Goal: Find specific page/section: Find specific page/section

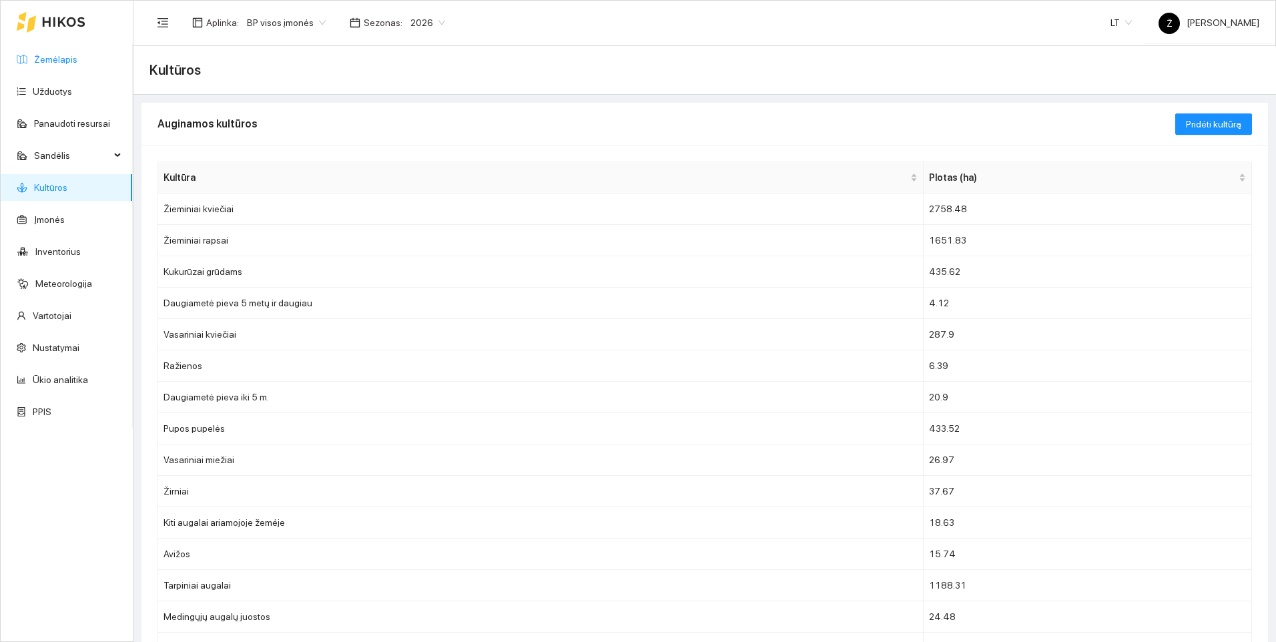
click at [61, 64] on link "Žemėlapis" at bounding box center [55, 59] width 43 height 11
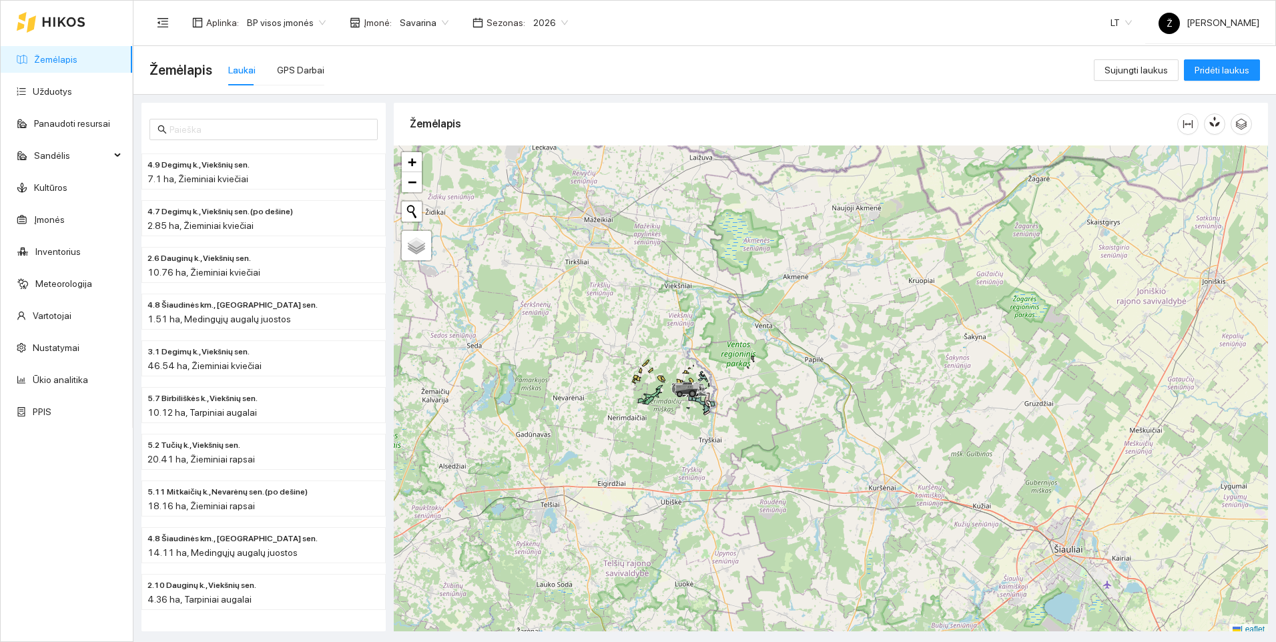
click at [435, 23] on span "Savarina" at bounding box center [424, 23] width 49 height 20
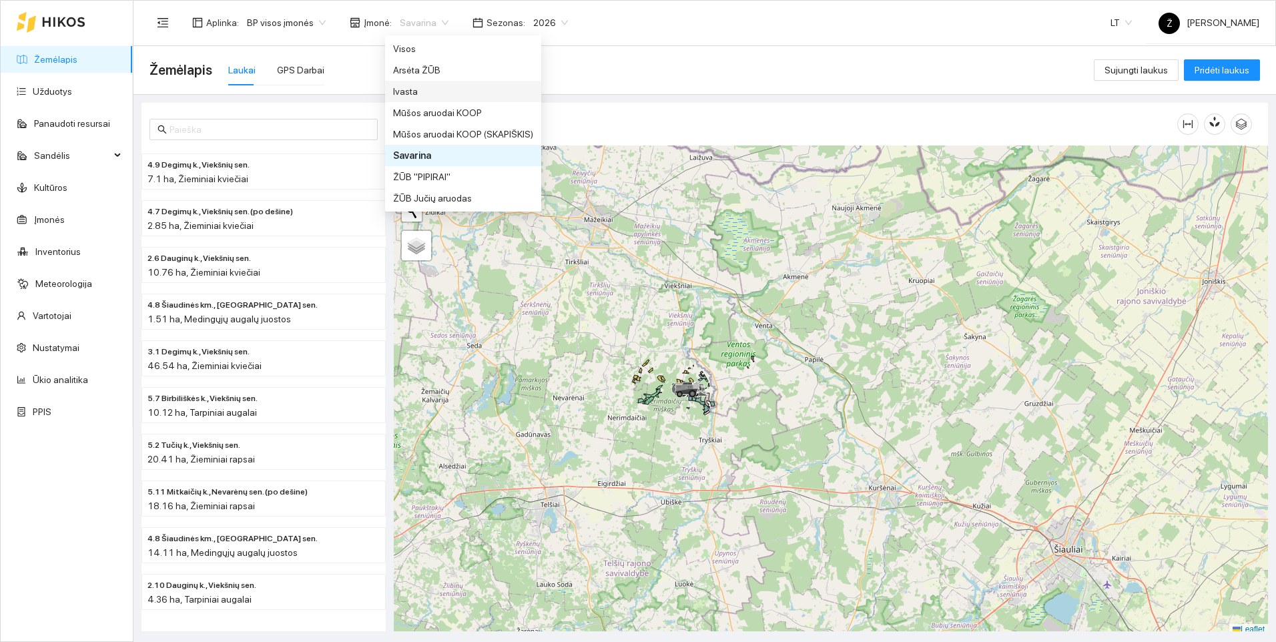
click at [397, 88] on div "Ivasta" at bounding box center [463, 91] width 140 height 15
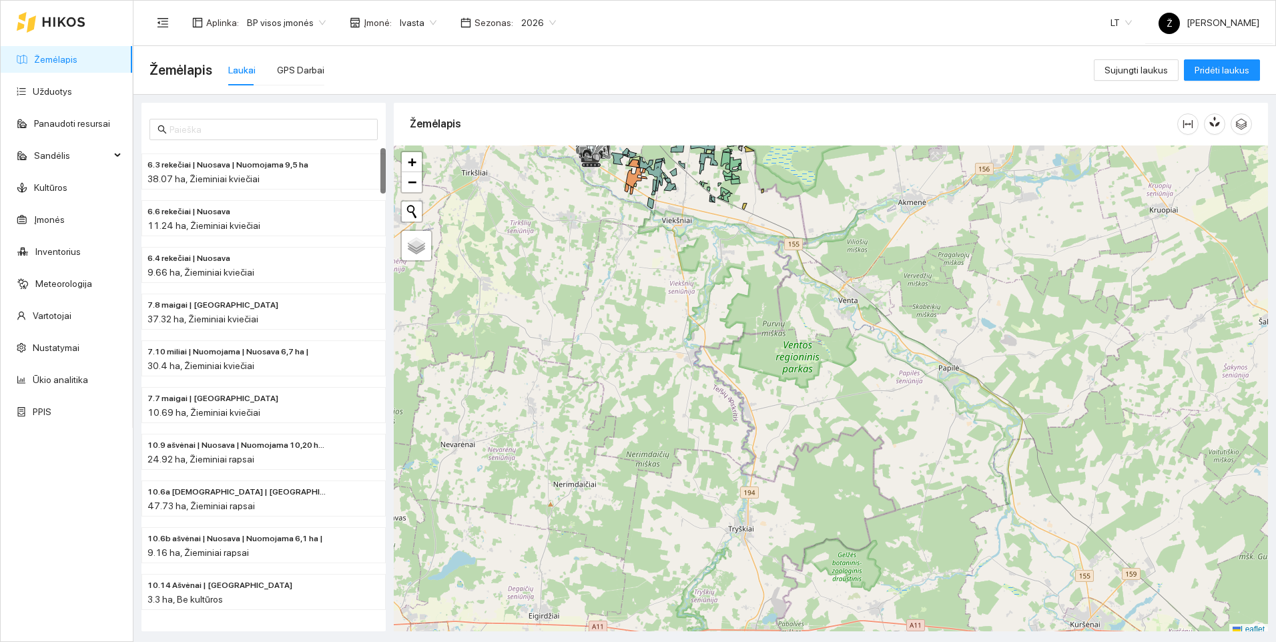
scroll to position [4, 0]
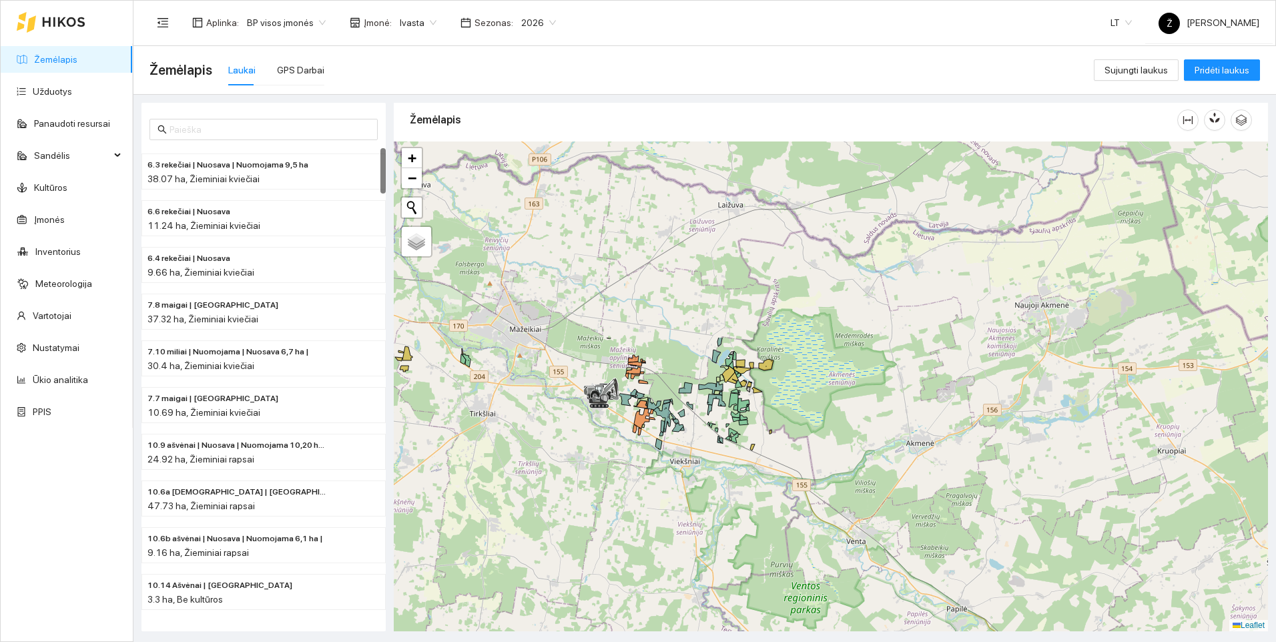
drag, startPoint x: 708, startPoint y: 237, endPoint x: 709, endPoint y: 483, distance: 245.7
click at [712, 482] on div at bounding box center [831, 387] width 874 height 490
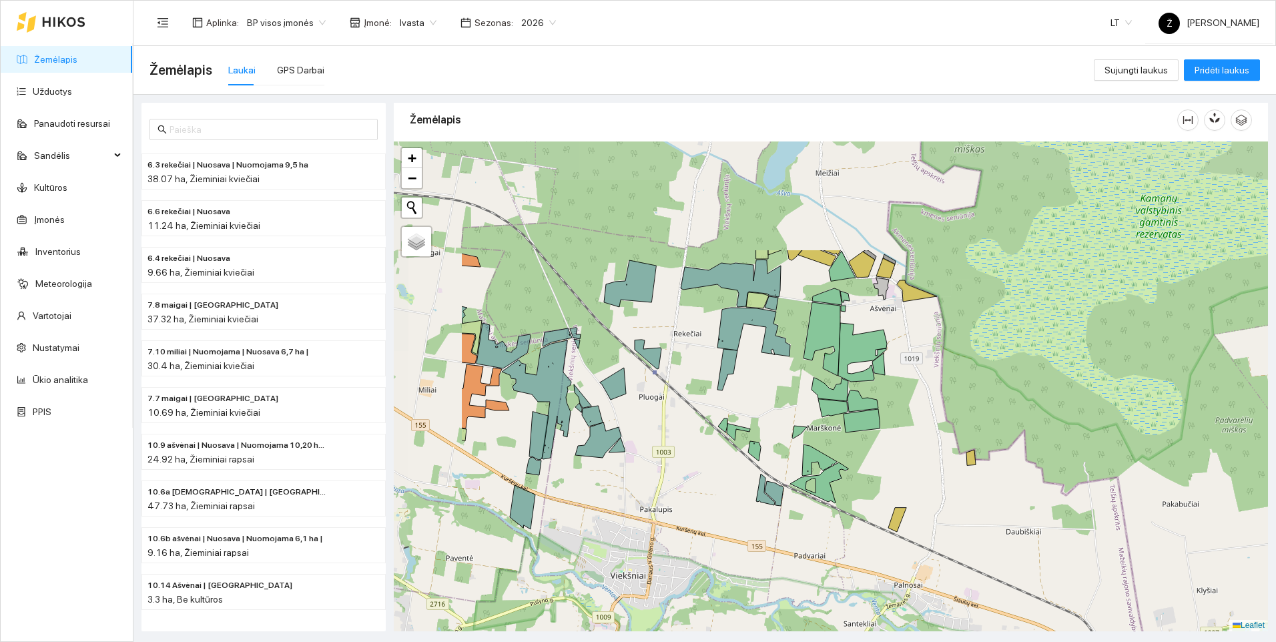
drag, startPoint x: 697, startPoint y: 385, endPoint x: 852, endPoint y: 542, distance: 221.4
click at [852, 542] on div at bounding box center [831, 387] width 874 height 490
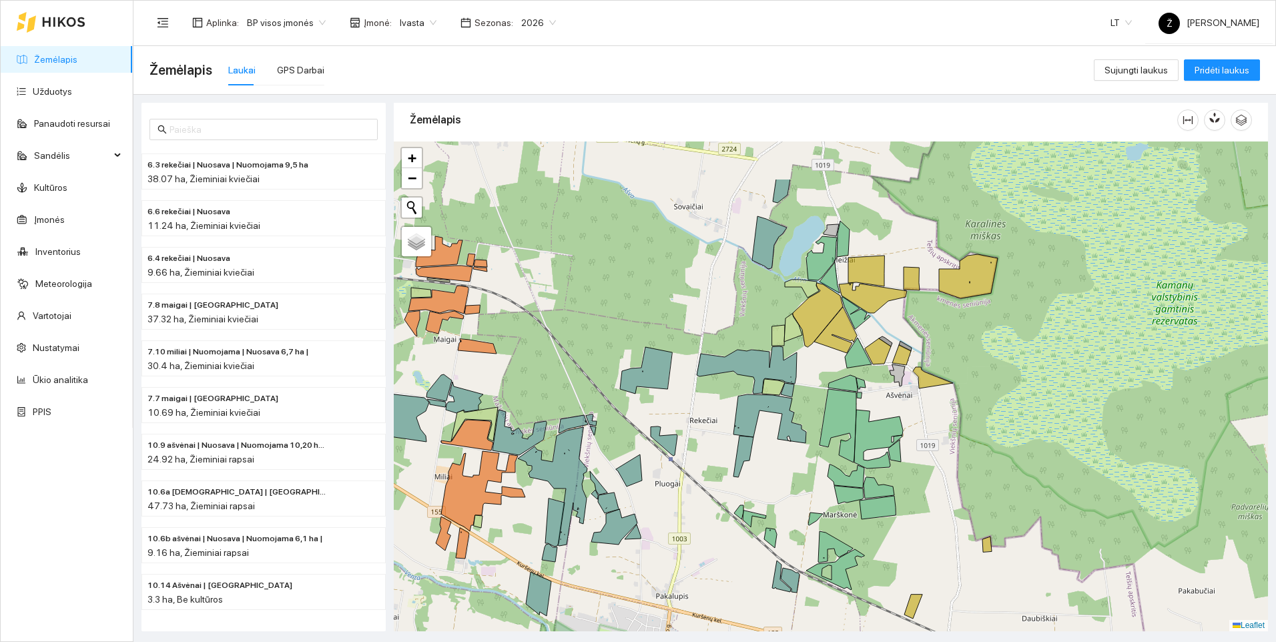
drag, startPoint x: 978, startPoint y: 369, endPoint x: 992, endPoint y: 431, distance: 63.0
click at [992, 431] on div at bounding box center [831, 387] width 874 height 490
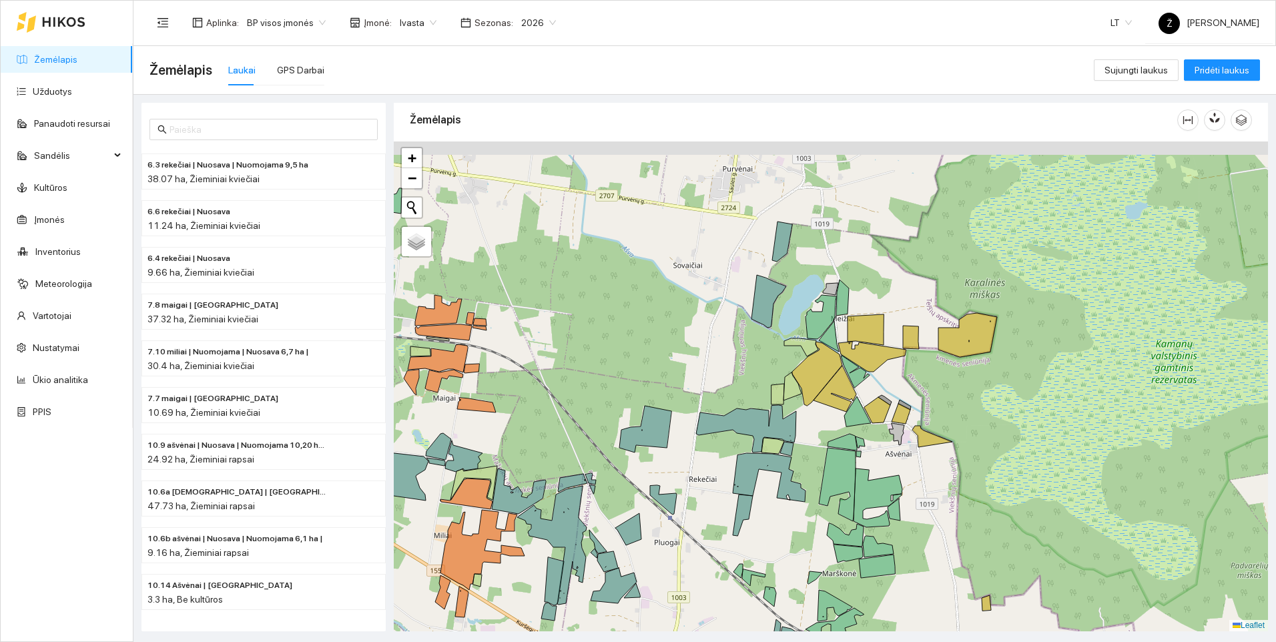
drag, startPoint x: 1034, startPoint y: 320, endPoint x: 1034, endPoint y: 387, distance: 66.8
click at [1034, 387] on div at bounding box center [831, 387] width 874 height 490
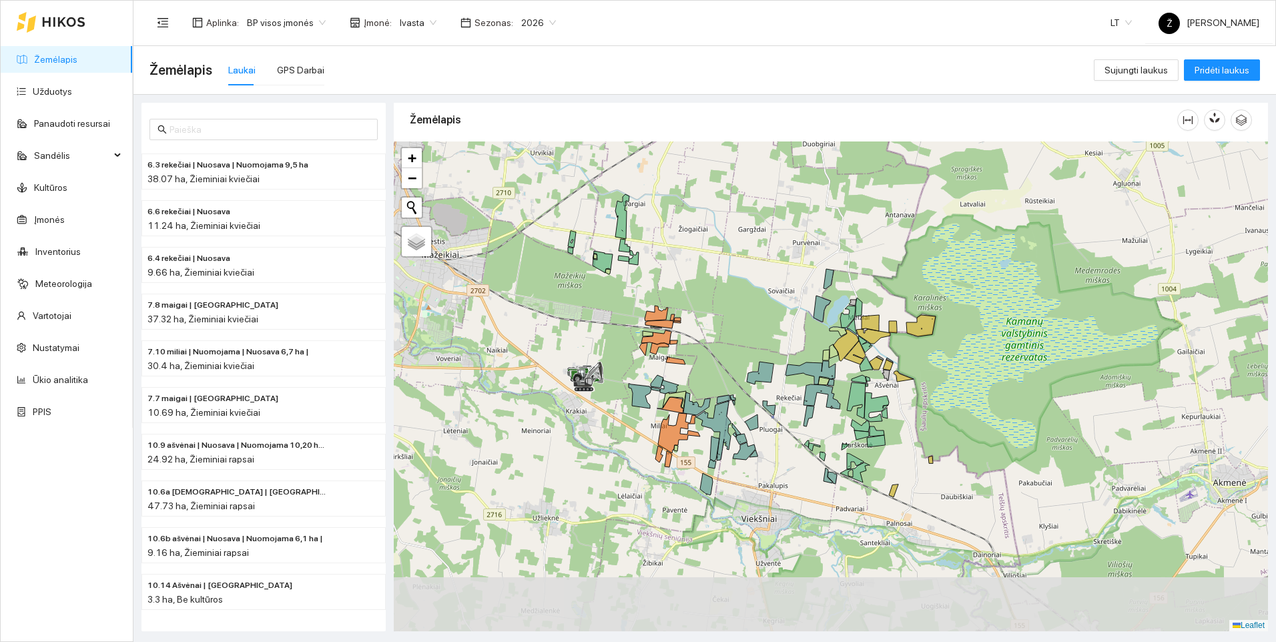
drag, startPoint x: 922, startPoint y: 593, endPoint x: 906, endPoint y: 450, distance: 143.8
click at [906, 450] on div at bounding box center [831, 387] width 874 height 490
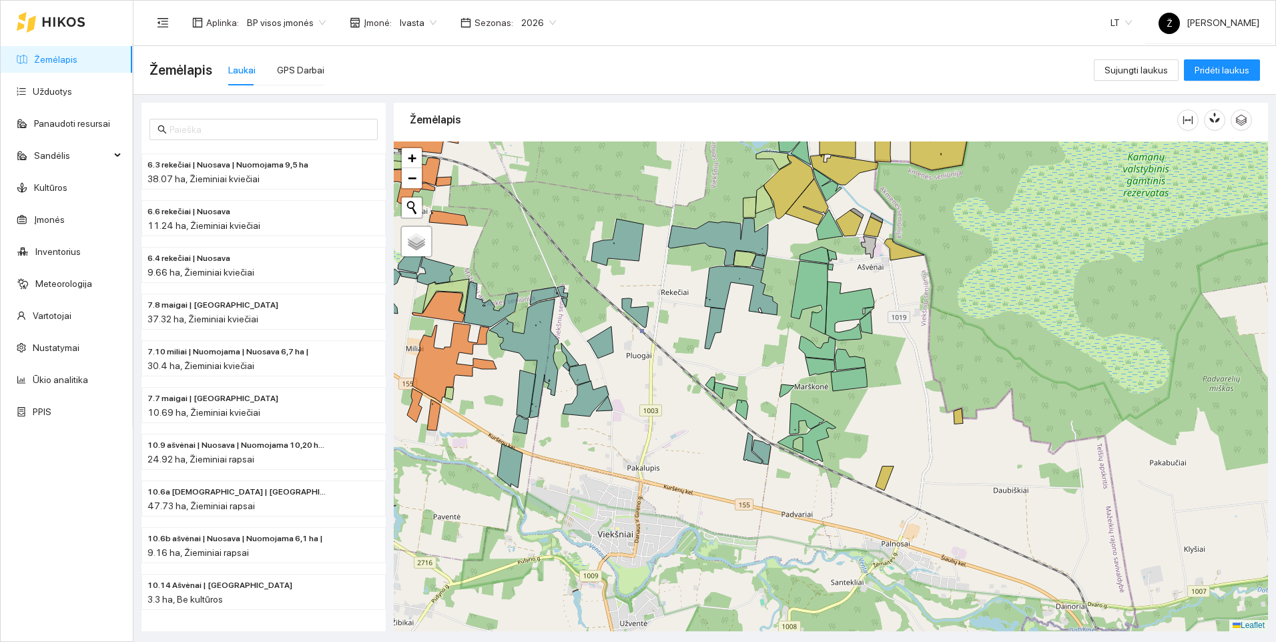
click at [537, 429] on div at bounding box center [831, 387] width 874 height 490
click at [686, 446] on div at bounding box center [831, 387] width 874 height 490
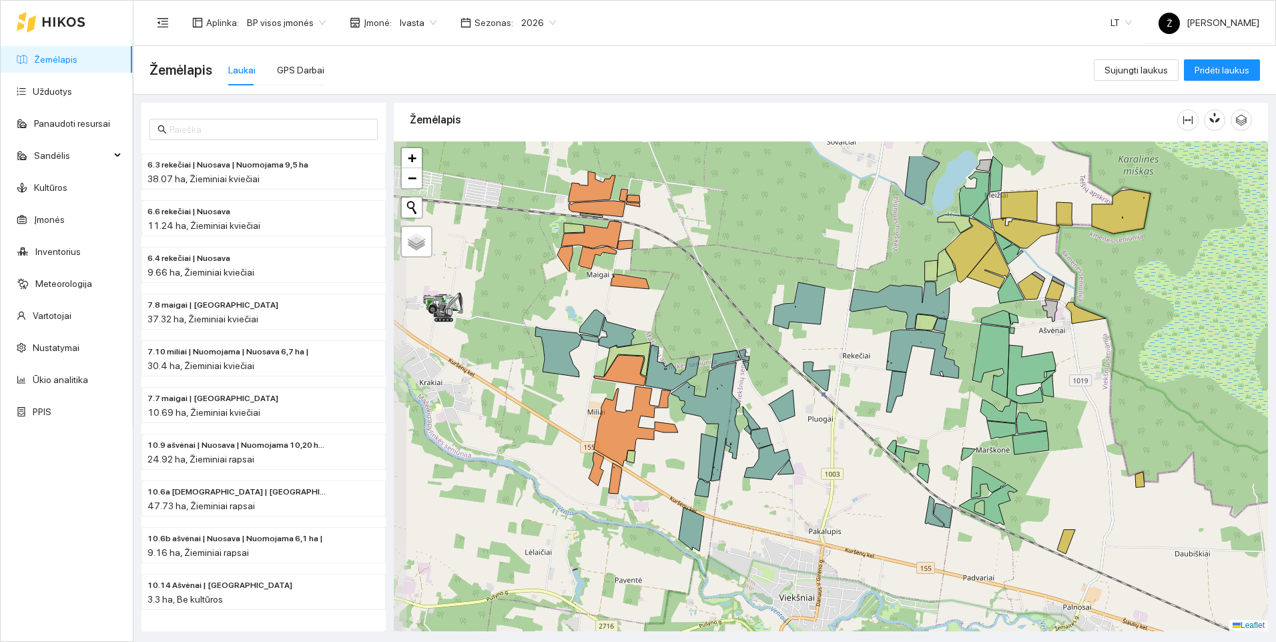
drag, startPoint x: 502, startPoint y: 393, endPoint x: 684, endPoint y: 456, distance: 192.3
click at [684, 456] on div at bounding box center [831, 387] width 874 height 490
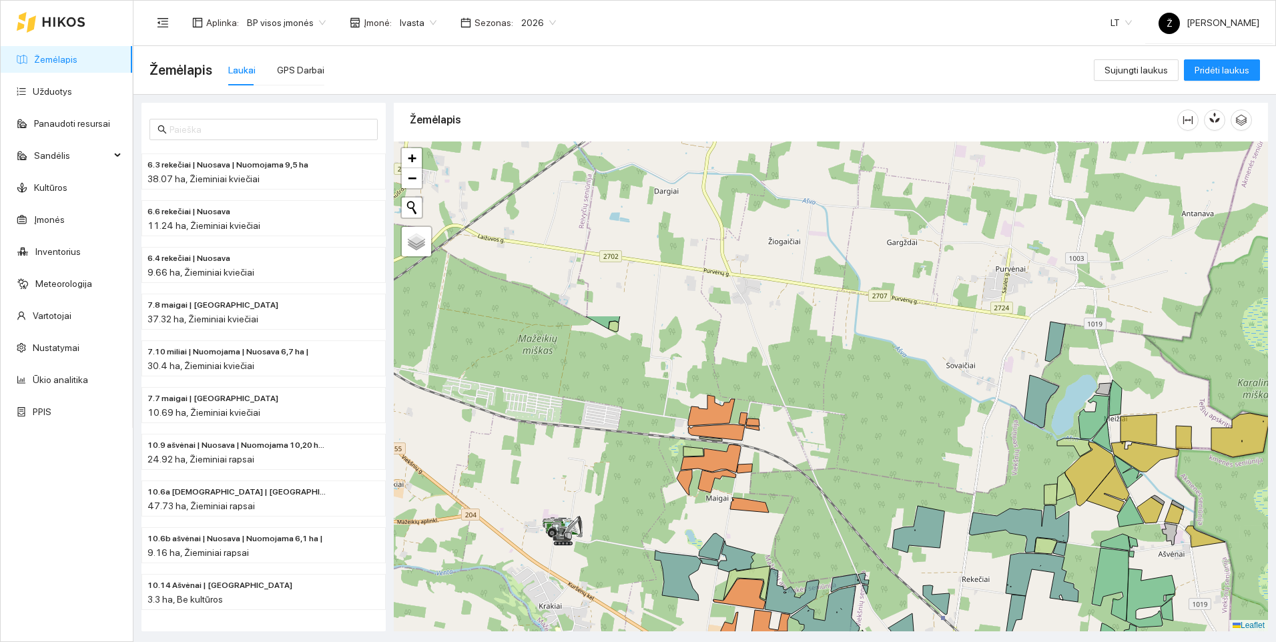
drag, startPoint x: 527, startPoint y: 267, endPoint x: 644, endPoint y: 487, distance: 249.3
click at [644, 487] on div at bounding box center [831, 387] width 874 height 490
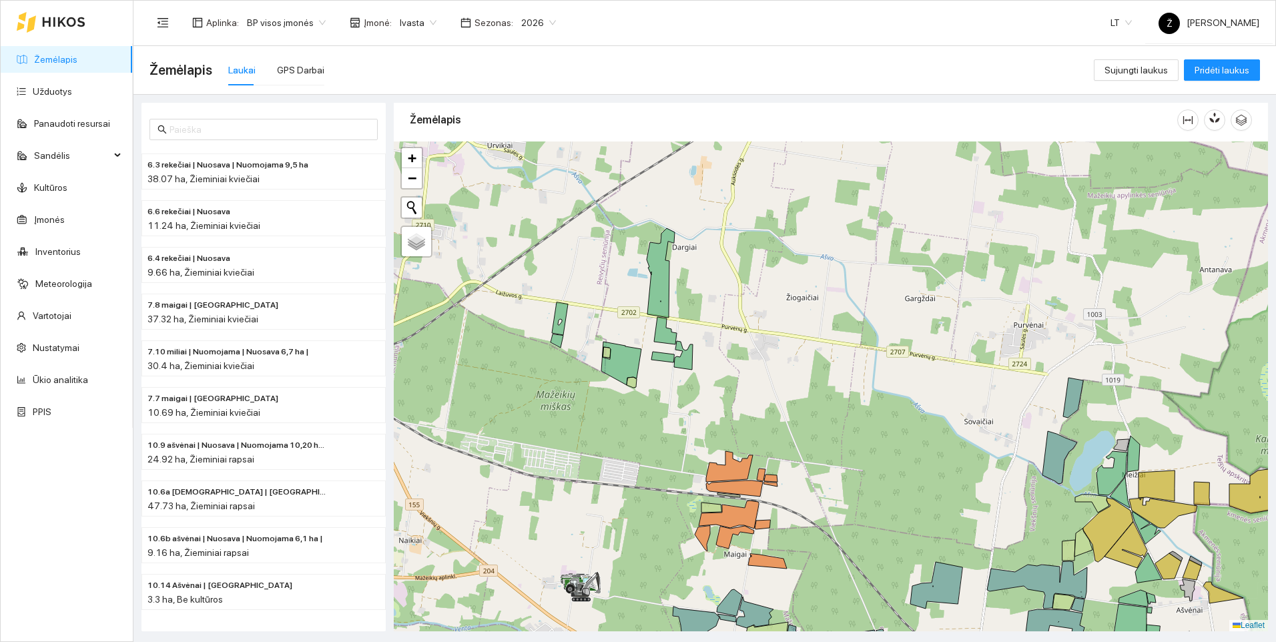
drag, startPoint x: 655, startPoint y: 371, endPoint x: 668, endPoint y: 385, distance: 18.9
click at [670, 421] on div at bounding box center [831, 387] width 874 height 490
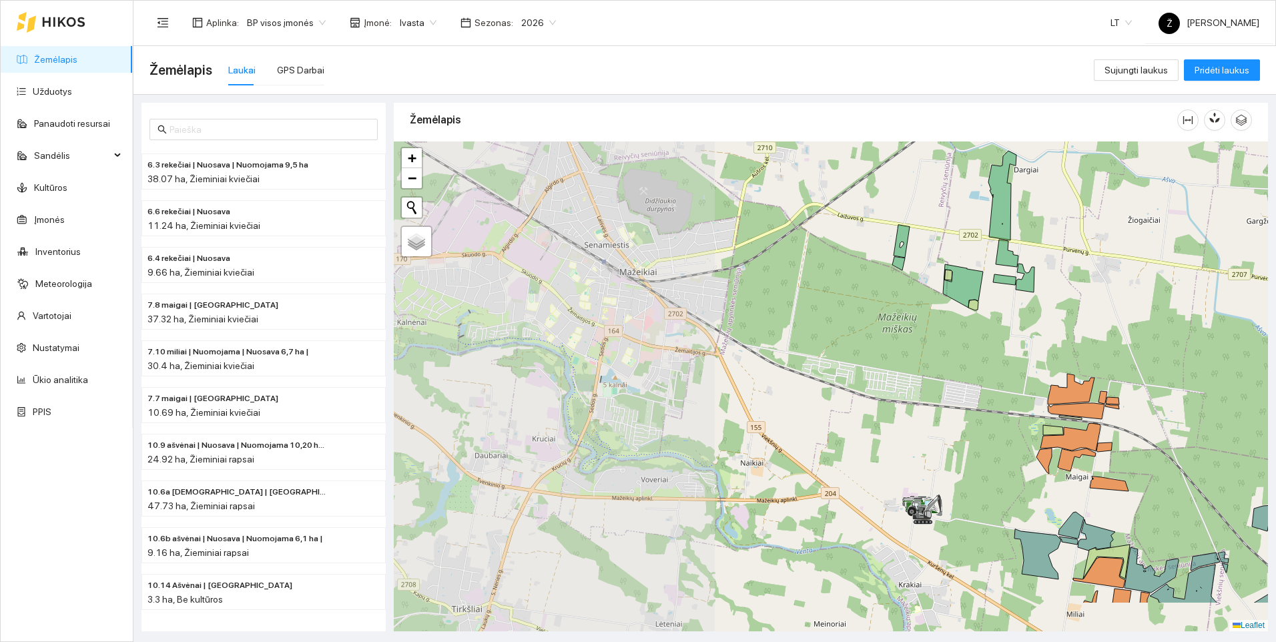
drag, startPoint x: 555, startPoint y: 437, endPoint x: 898, endPoint y: 357, distance: 352.2
click at [898, 357] on div at bounding box center [831, 387] width 874 height 490
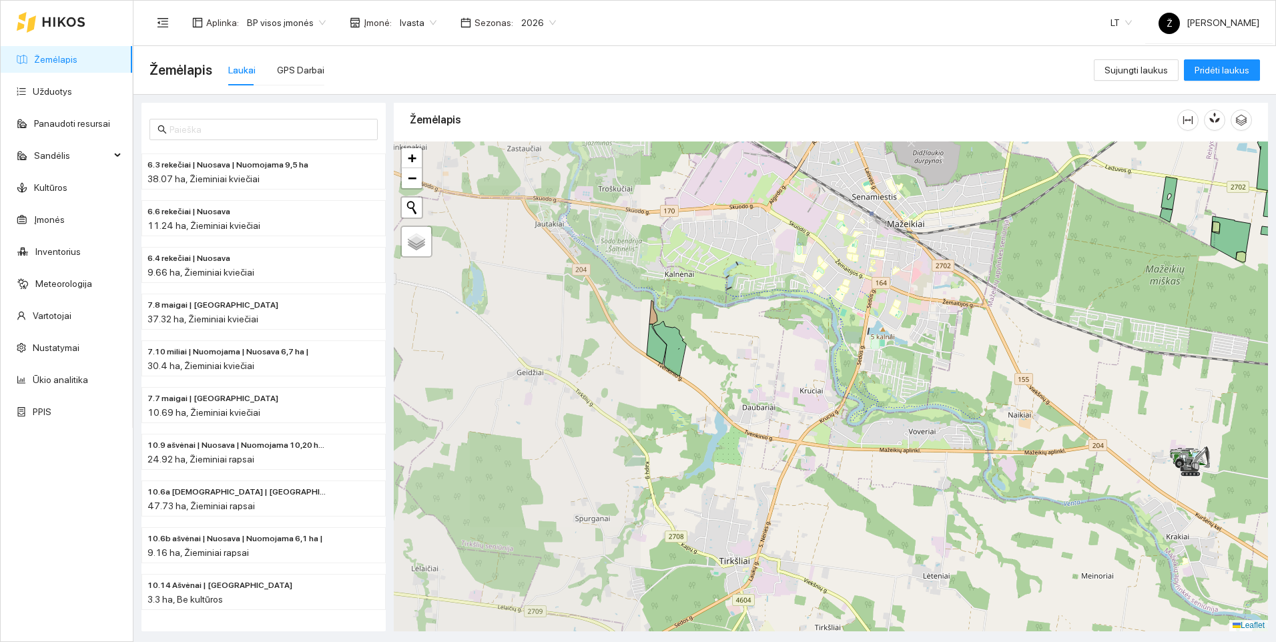
drag, startPoint x: 719, startPoint y: 415, endPoint x: 981, endPoint y: 370, distance: 265.5
click at [981, 370] on div at bounding box center [831, 387] width 874 height 490
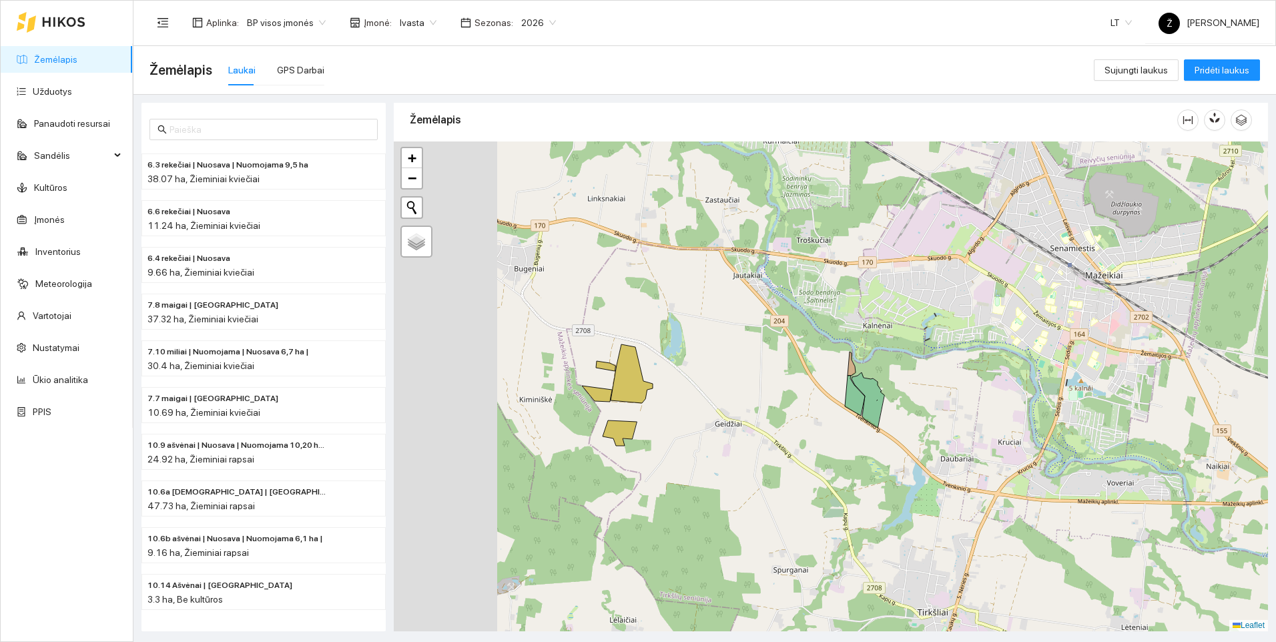
drag, startPoint x: 563, startPoint y: 400, endPoint x: 806, endPoint y: 417, distance: 244.2
click at [806, 417] on div at bounding box center [831, 387] width 874 height 490
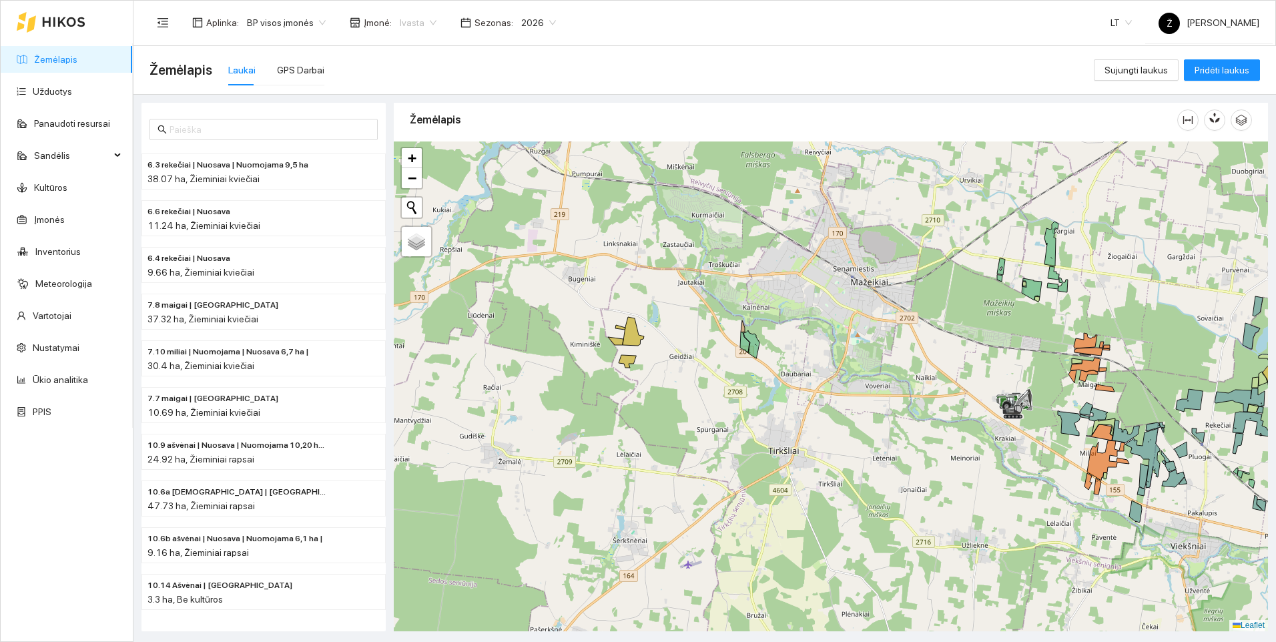
click at [430, 17] on div "Ivasta" at bounding box center [418, 22] width 53 height 21
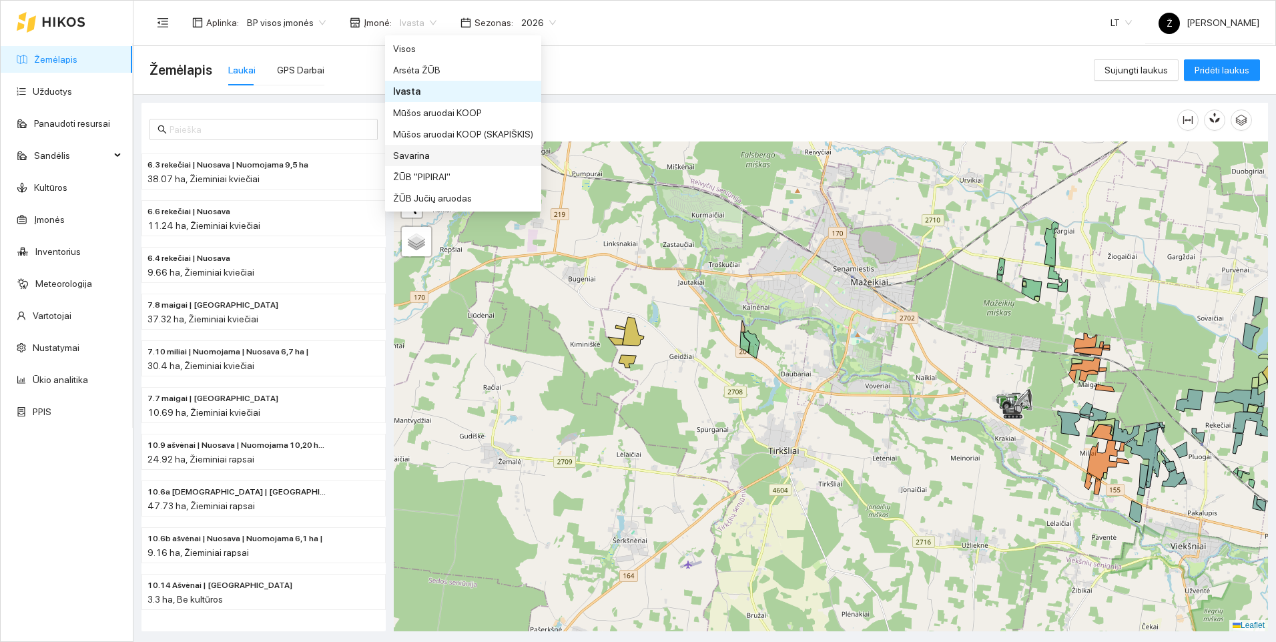
click at [415, 150] on div "Savarina" at bounding box center [463, 155] width 140 height 15
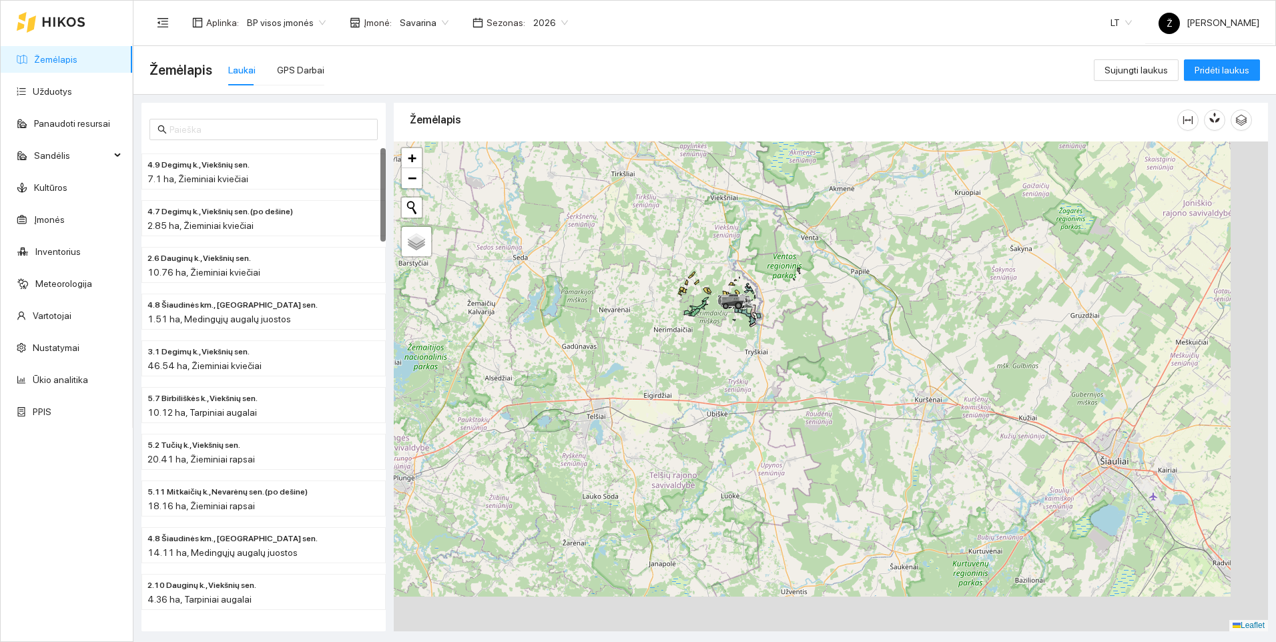
drag, startPoint x: 794, startPoint y: 358, endPoint x: 720, endPoint y: 216, distance: 160.6
click at [722, 216] on div at bounding box center [831, 387] width 874 height 490
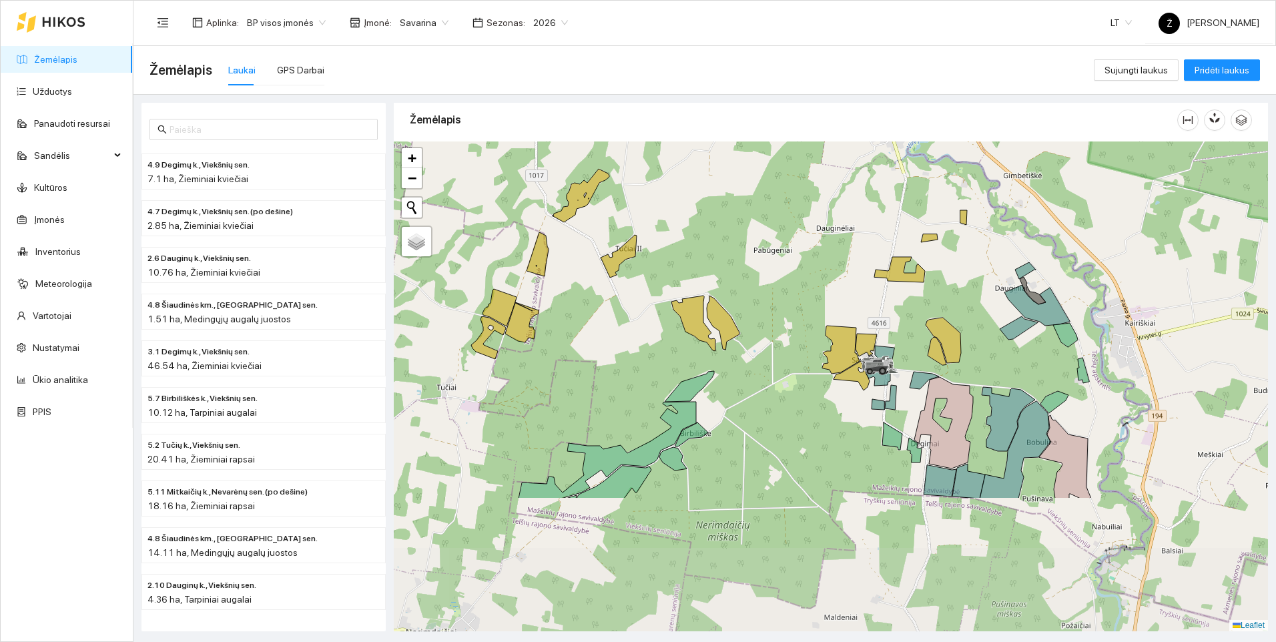
drag, startPoint x: 732, startPoint y: 399, endPoint x: 769, endPoint y: 213, distance: 189.2
click at [769, 213] on div at bounding box center [831, 387] width 874 height 490
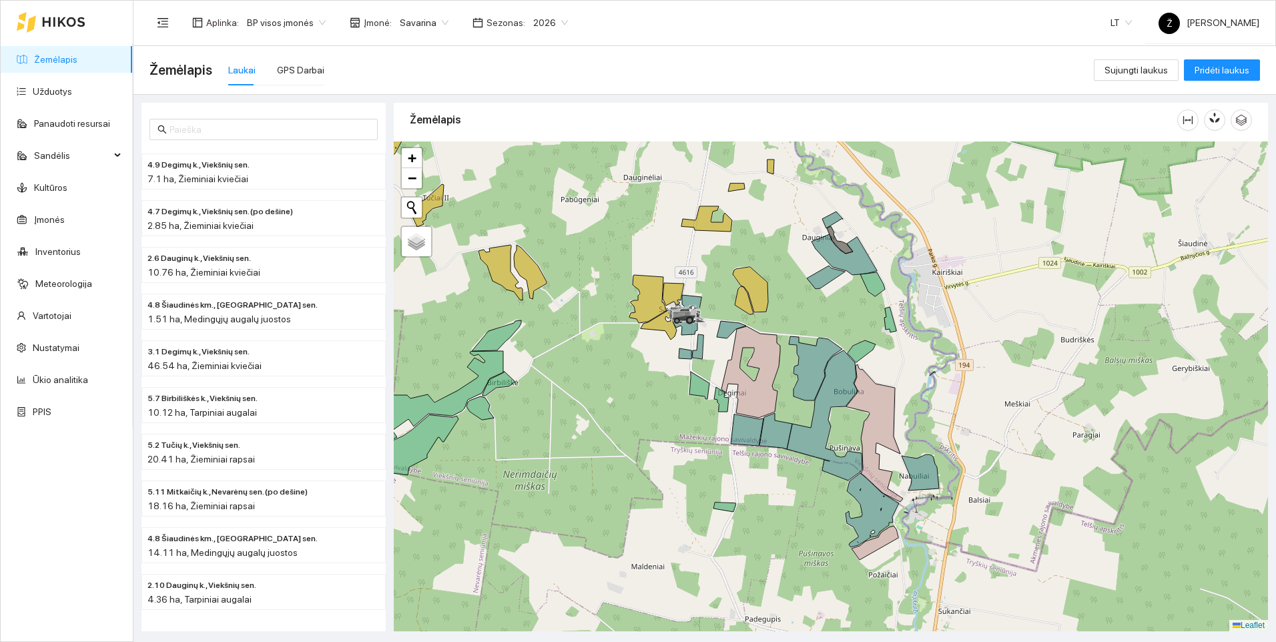
drag, startPoint x: 979, startPoint y: 392, endPoint x: 785, endPoint y: 344, distance: 199.5
click at [785, 344] on div at bounding box center [831, 387] width 874 height 490
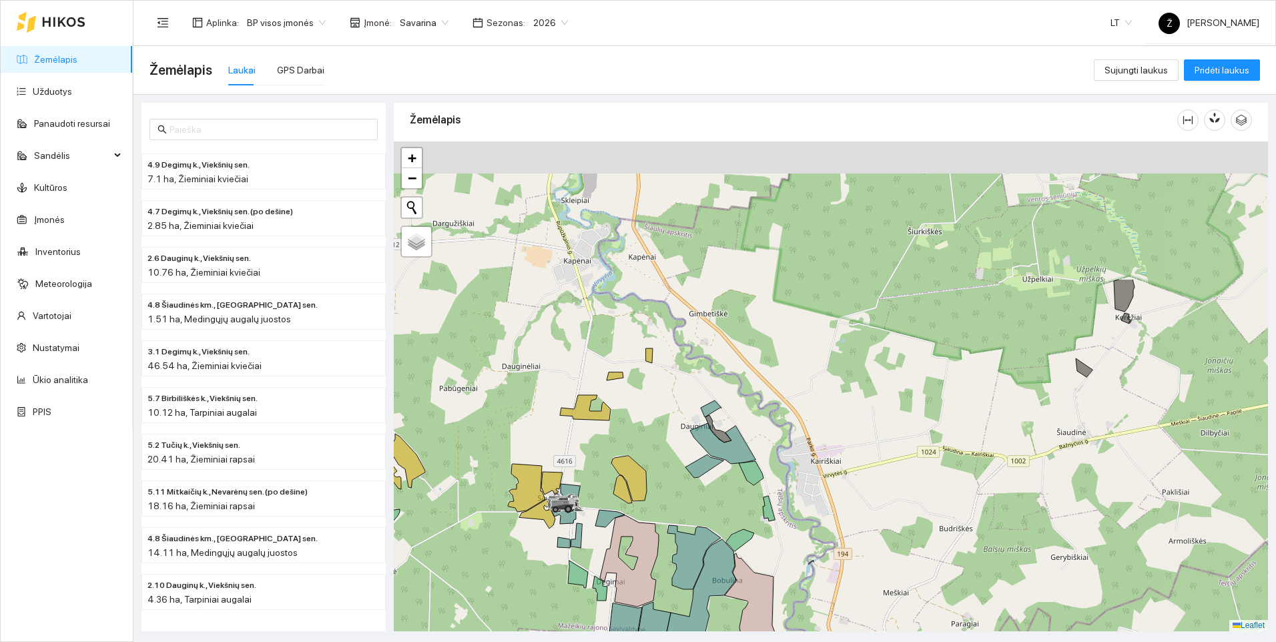
drag, startPoint x: 1218, startPoint y: 215, endPoint x: 1103, endPoint y: 392, distance: 211.3
click at [1103, 392] on div at bounding box center [831, 387] width 874 height 490
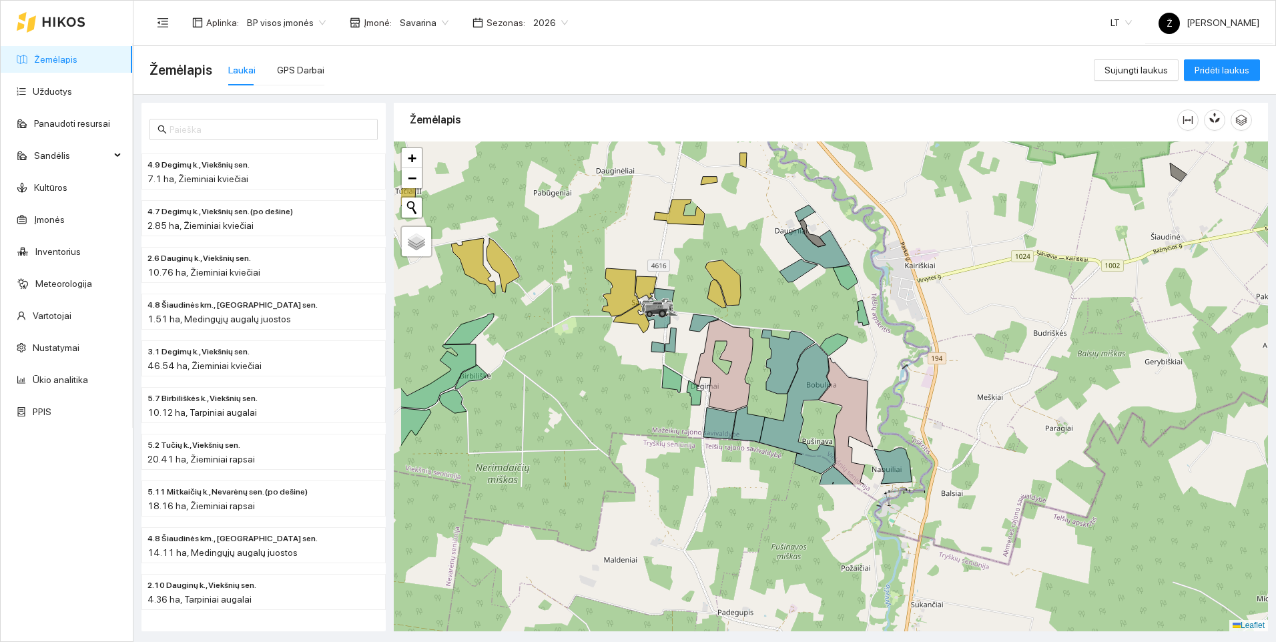
drag, startPoint x: 793, startPoint y: 569, endPoint x: 888, endPoint y: 372, distance: 218.0
click at [888, 372] on div at bounding box center [831, 387] width 874 height 490
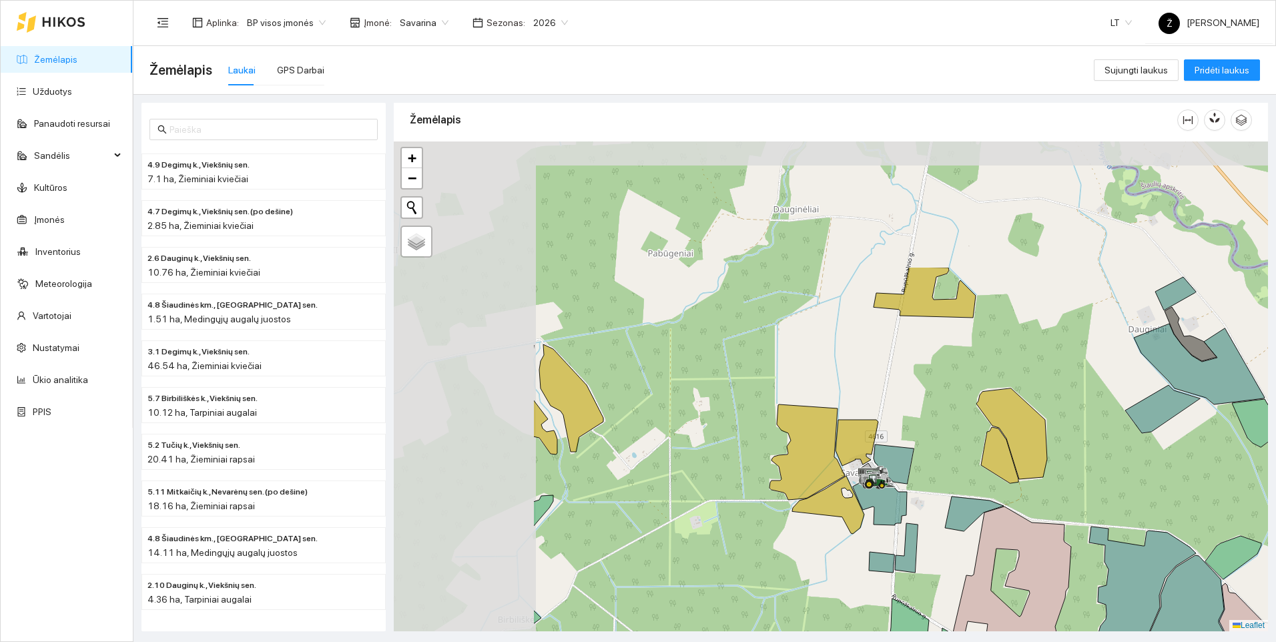
drag, startPoint x: 550, startPoint y: 288, endPoint x: 832, endPoint y: 473, distance: 337.0
click at [832, 473] on icon at bounding box center [807, 452] width 75 height 95
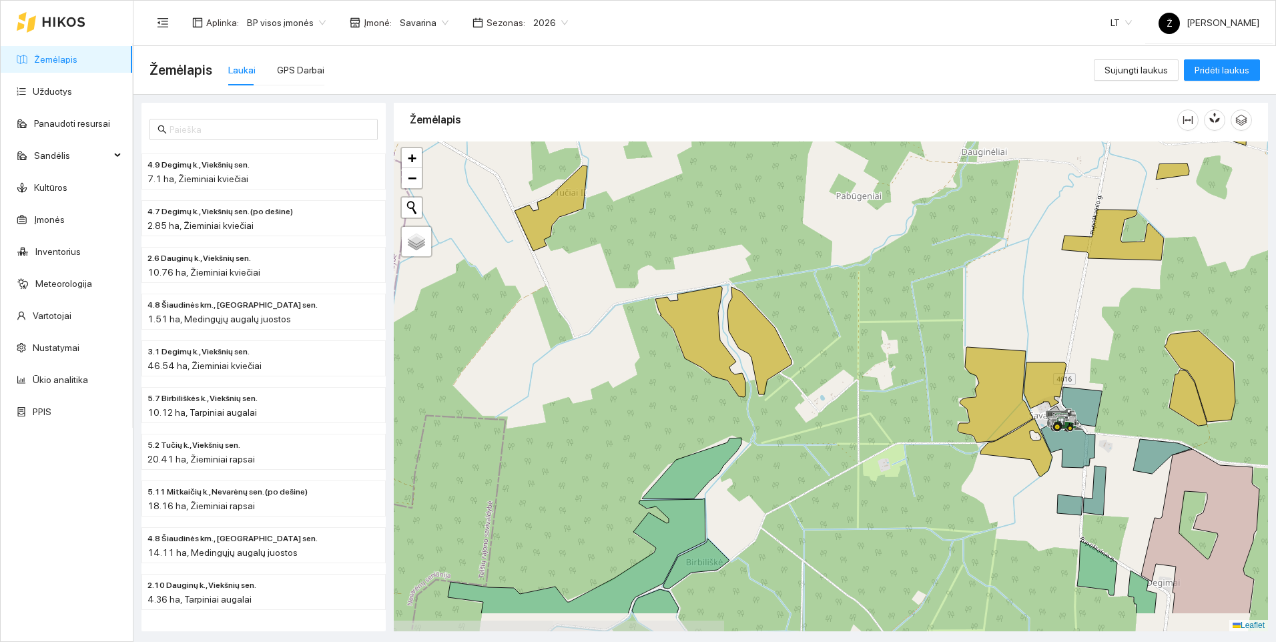
drag, startPoint x: 752, startPoint y: 419, endPoint x: 862, endPoint y: 360, distance: 125.1
click at [862, 360] on div at bounding box center [831, 387] width 874 height 490
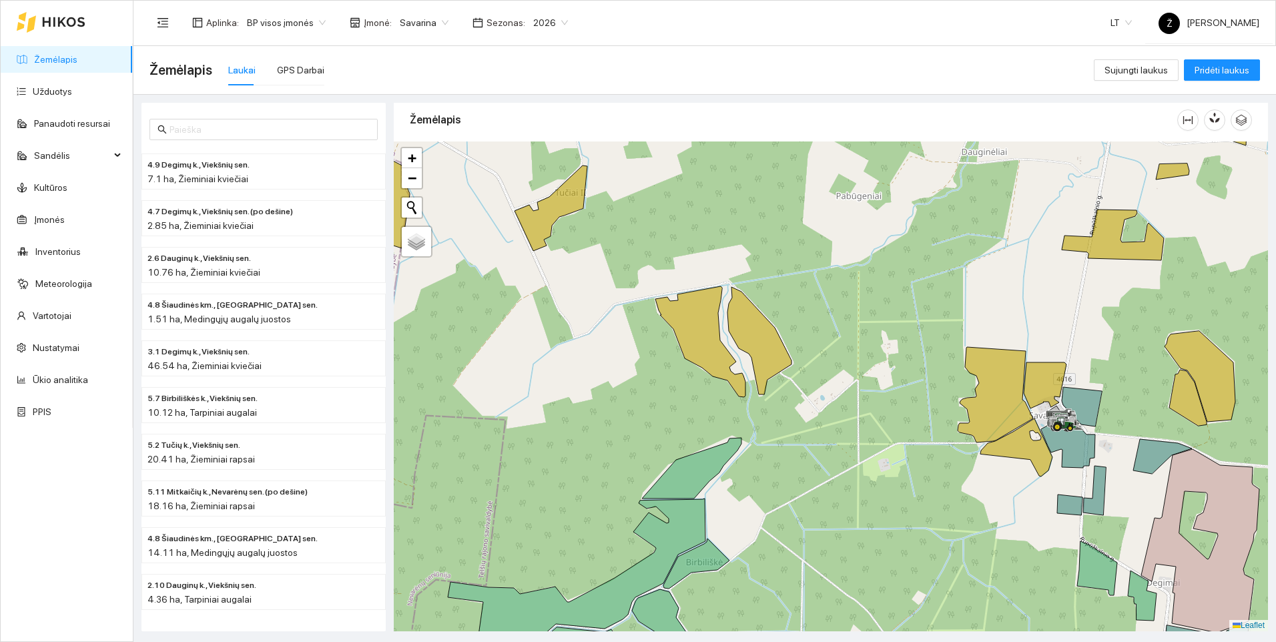
click at [580, 355] on div at bounding box center [831, 387] width 874 height 490
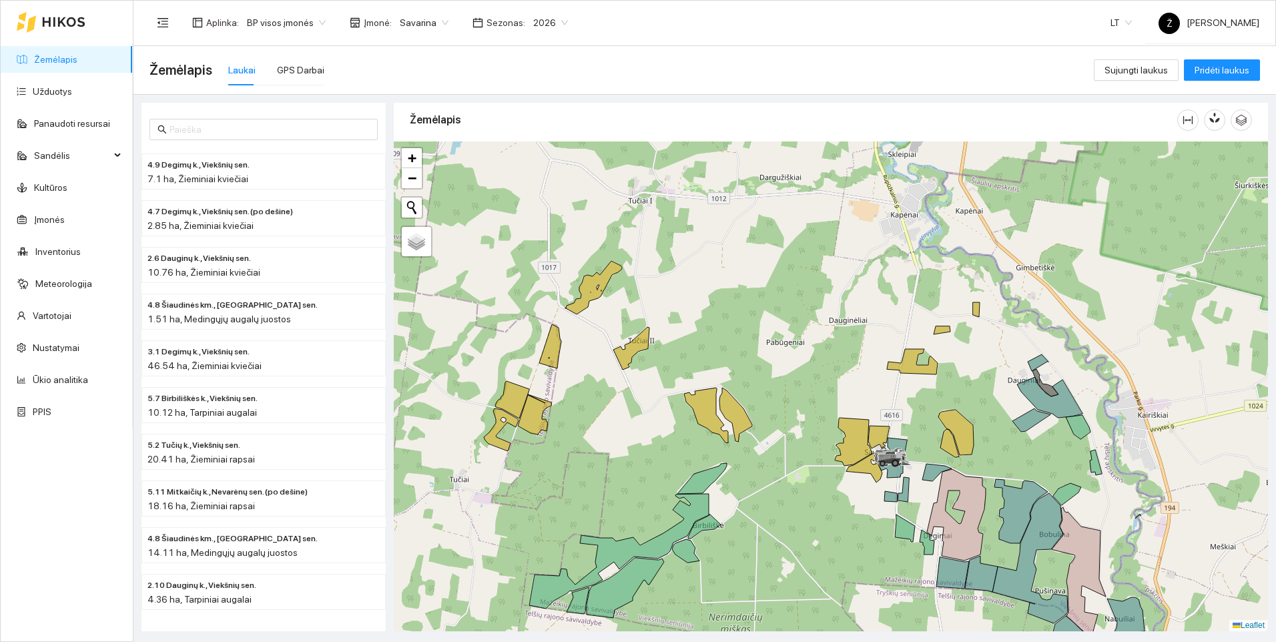
drag, startPoint x: 548, startPoint y: 288, endPoint x: 615, endPoint y: 355, distance: 94.4
click at [615, 355] on div at bounding box center [831, 387] width 874 height 490
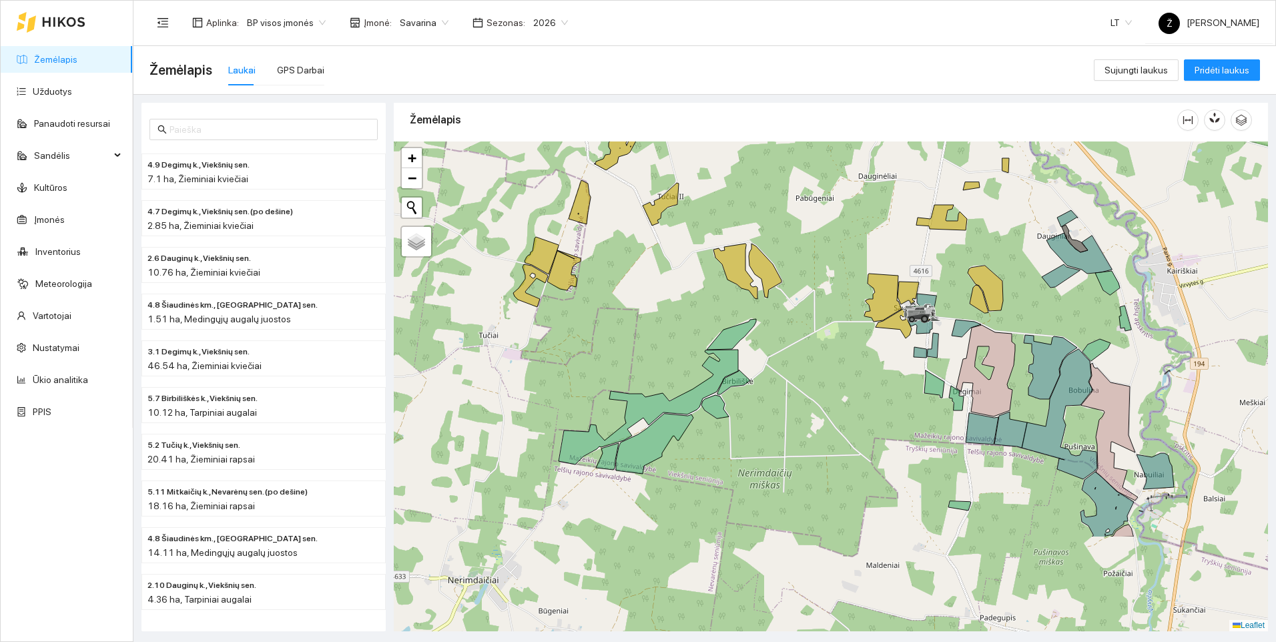
drag, startPoint x: 640, startPoint y: 570, endPoint x: 670, endPoint y: 426, distance: 147.2
click at [670, 426] on icon at bounding box center [654, 444] width 77 height 60
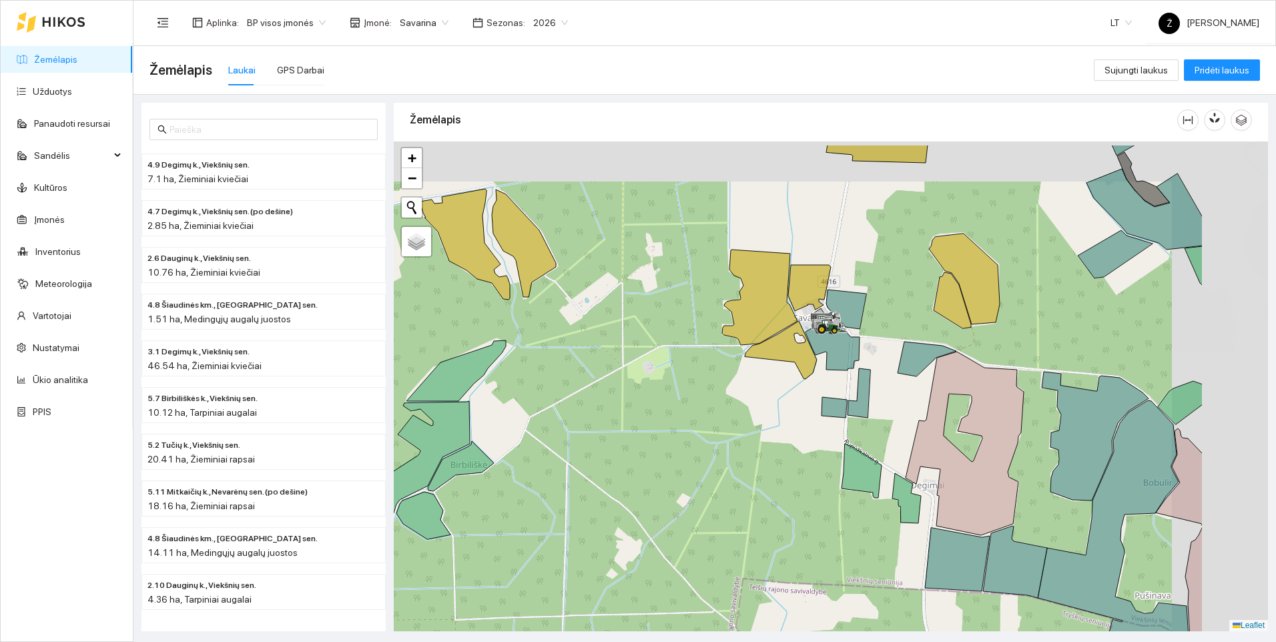
drag, startPoint x: 1118, startPoint y: 338, endPoint x: 899, endPoint y: 423, distance: 235.4
click at [906, 423] on icon at bounding box center [965, 444] width 118 height 184
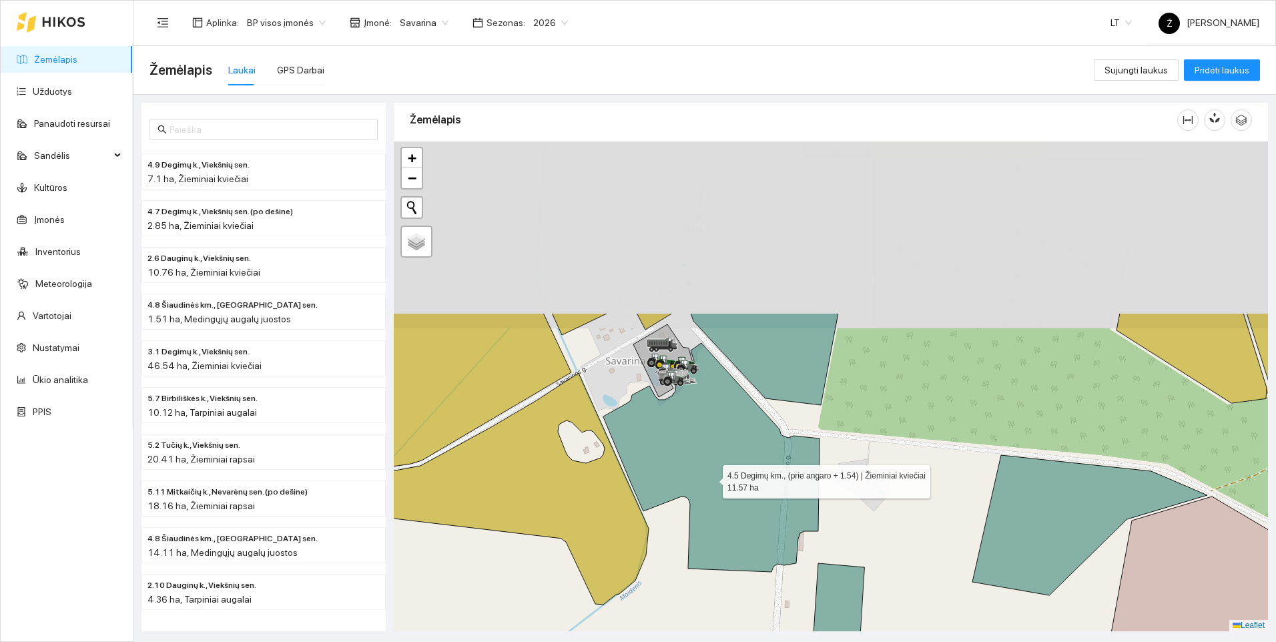
drag, startPoint x: 672, startPoint y: 251, endPoint x: 711, endPoint y: 500, distance: 252.1
click at [711, 500] on icon at bounding box center [711, 457] width 216 height 229
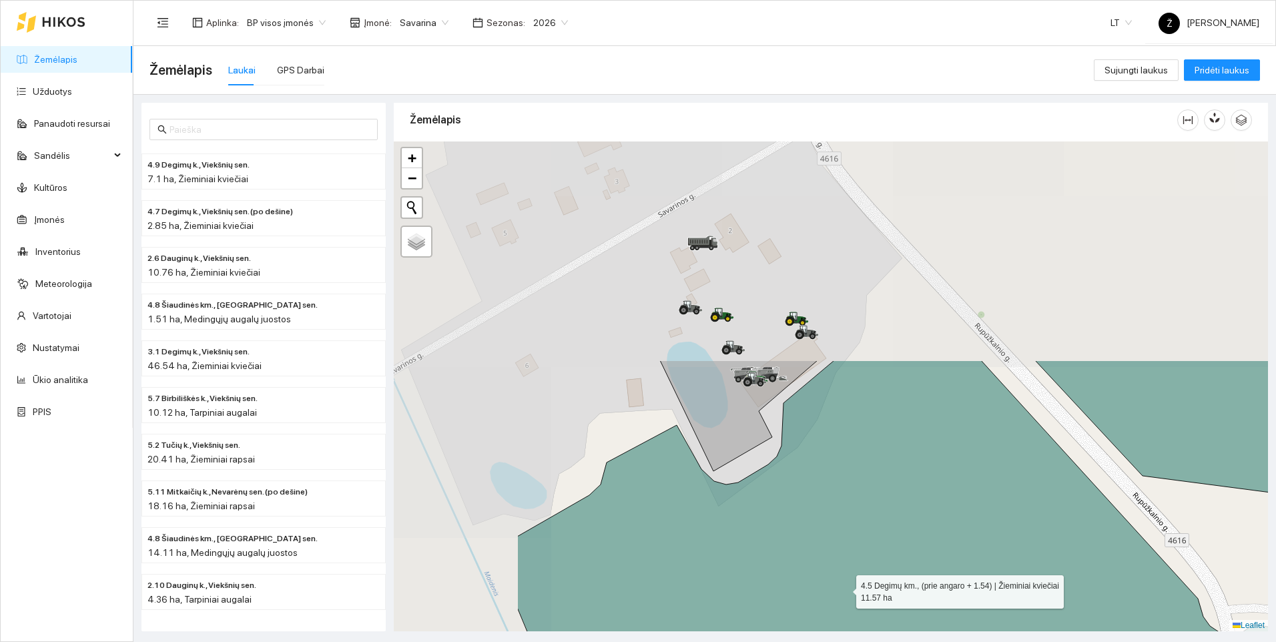
drag, startPoint x: 633, startPoint y: 320, endPoint x: 844, endPoint y: 588, distance: 341.8
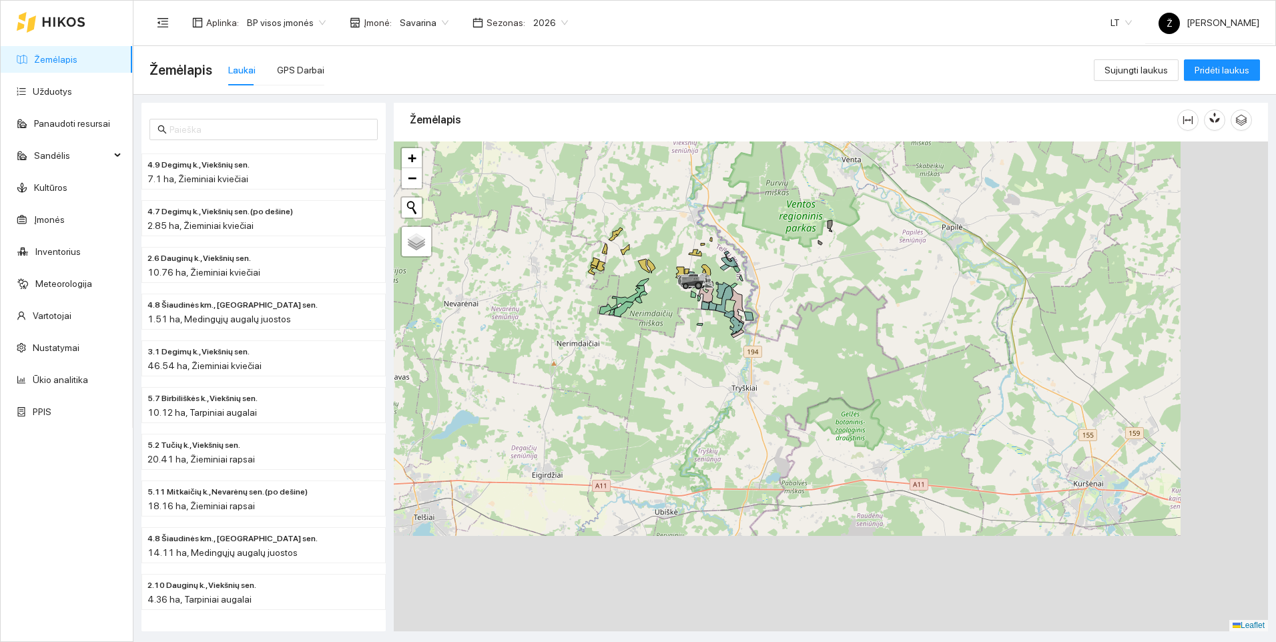
drag, startPoint x: 838, startPoint y: 490, endPoint x: 718, endPoint y: 340, distance: 191.8
click at [718, 340] on div at bounding box center [831, 387] width 874 height 490
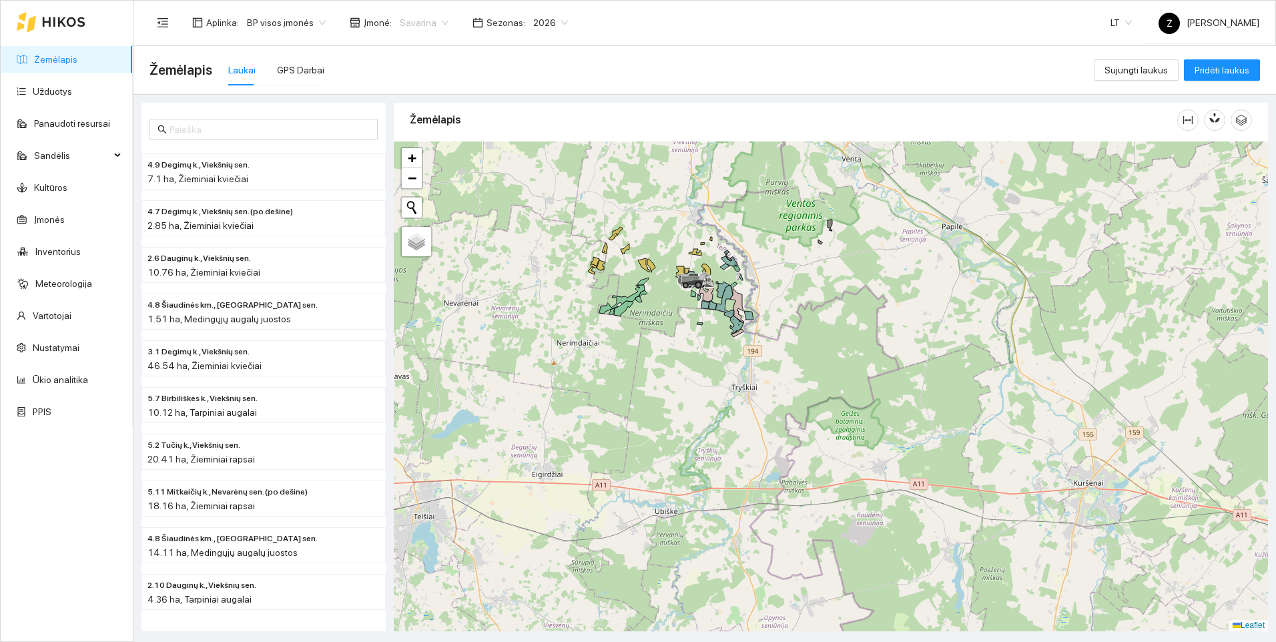
click at [431, 20] on span "Savarina" at bounding box center [424, 23] width 49 height 20
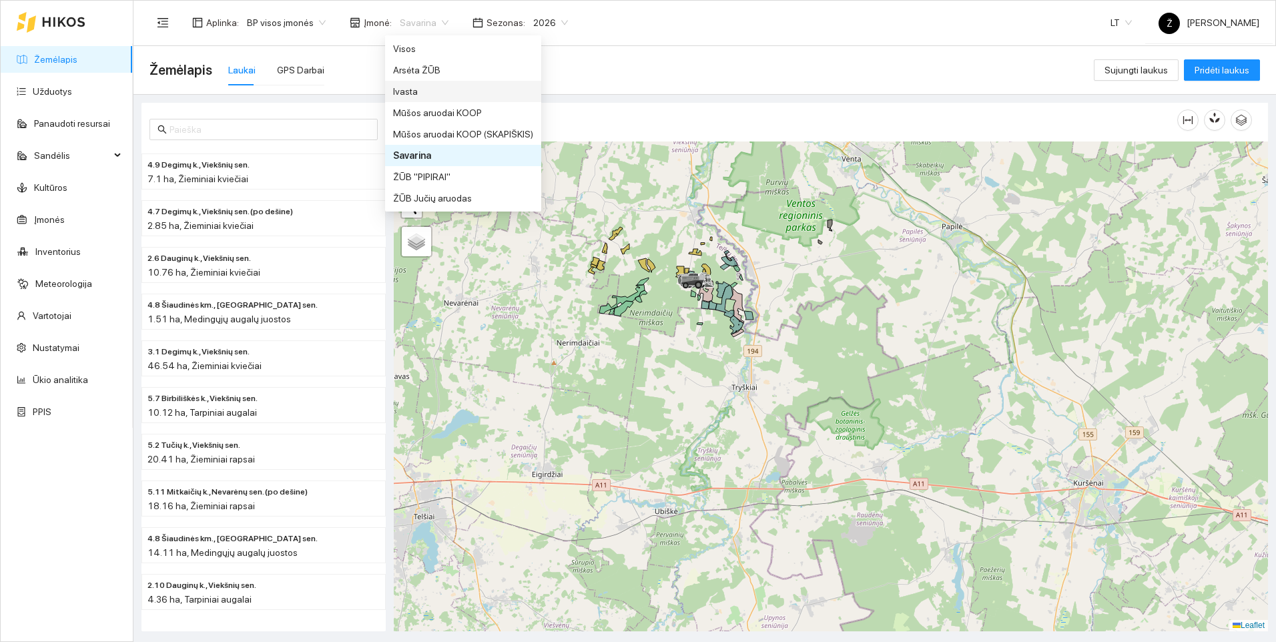
click at [410, 92] on div "Ivasta" at bounding box center [463, 91] width 140 height 15
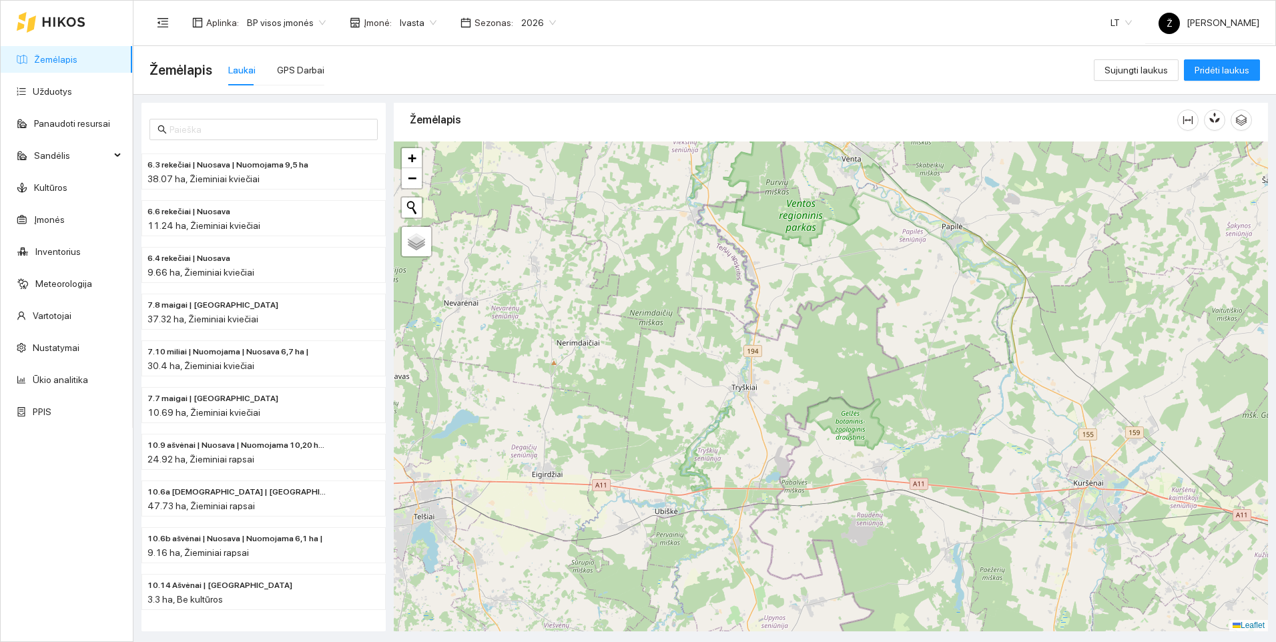
click at [425, 21] on span "Ivasta" at bounding box center [418, 23] width 37 height 20
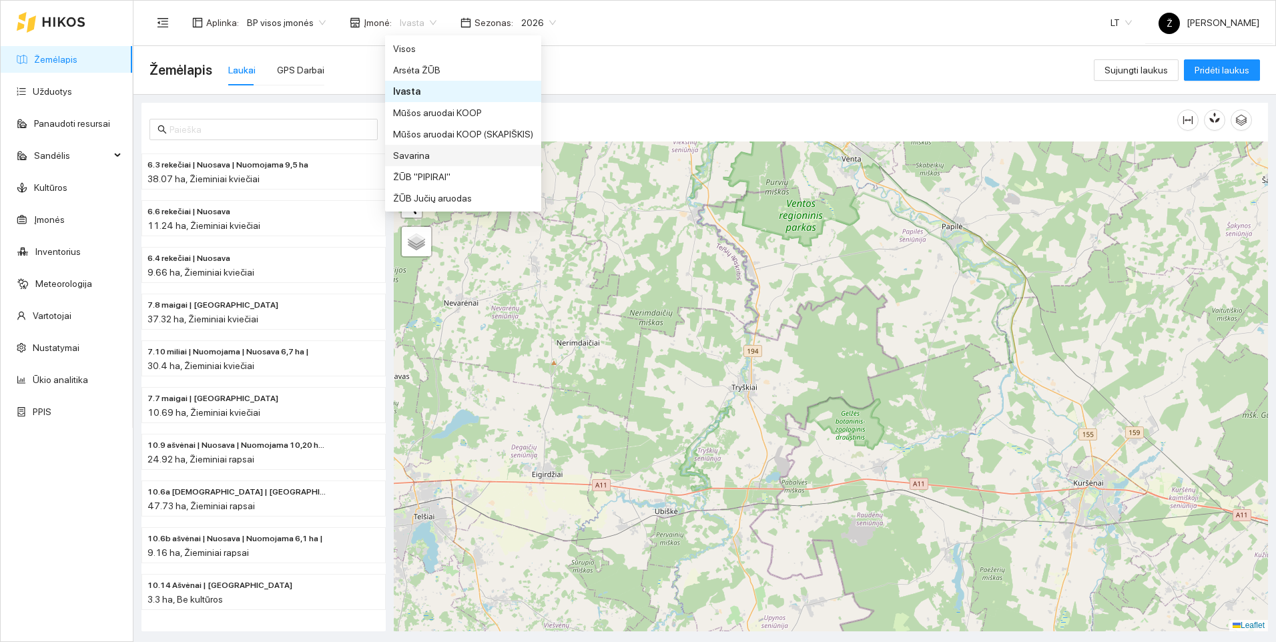
click at [423, 157] on div "Savarina" at bounding box center [463, 155] width 140 height 15
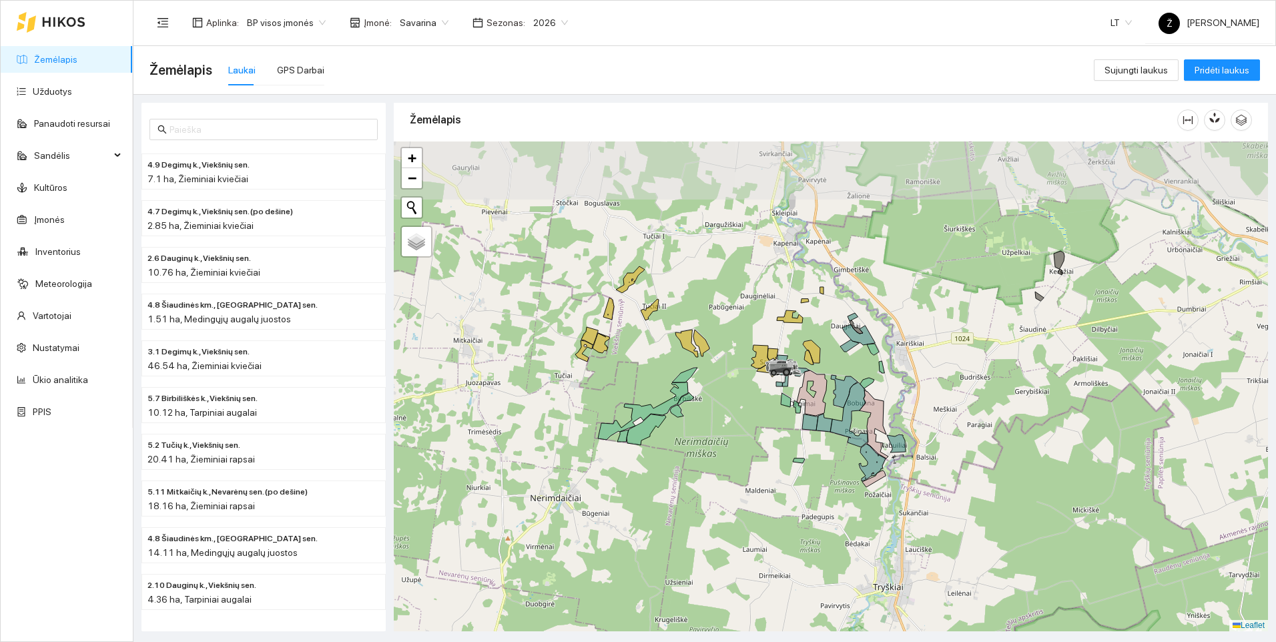
drag, startPoint x: 641, startPoint y: 277, endPoint x: 724, endPoint y: 385, distance: 135.7
click at [724, 385] on div at bounding box center [831, 387] width 874 height 490
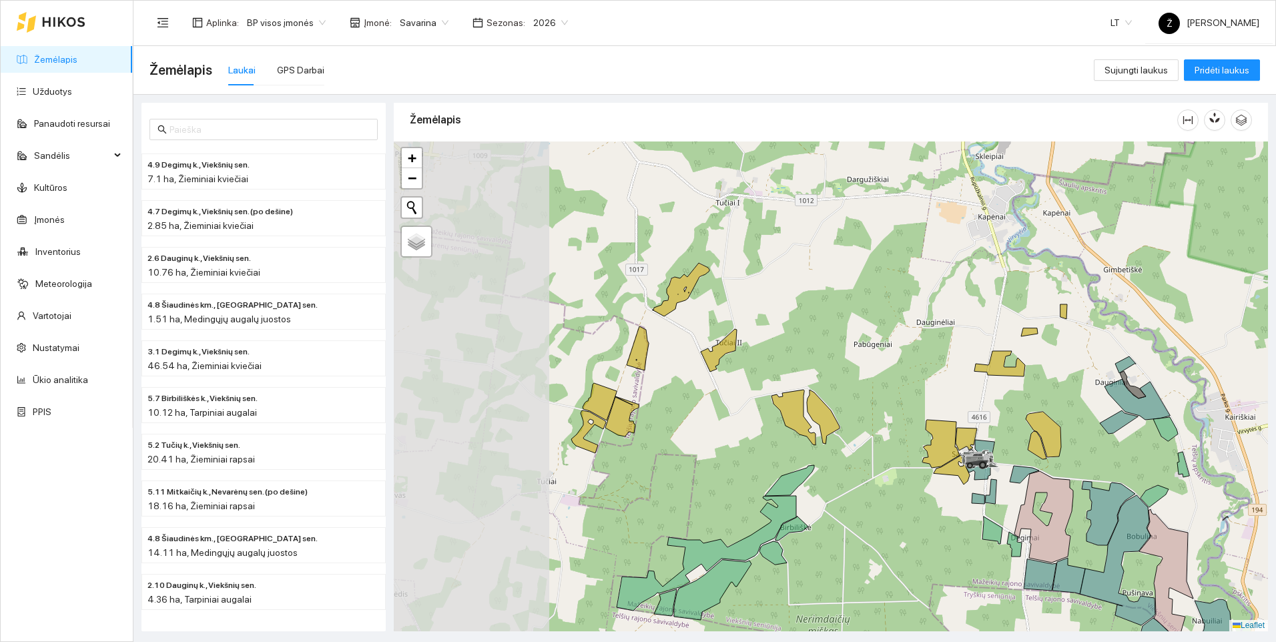
drag, startPoint x: 692, startPoint y: 351, endPoint x: 956, endPoint y: 512, distance: 309.5
click at [956, 512] on div at bounding box center [831, 387] width 874 height 490
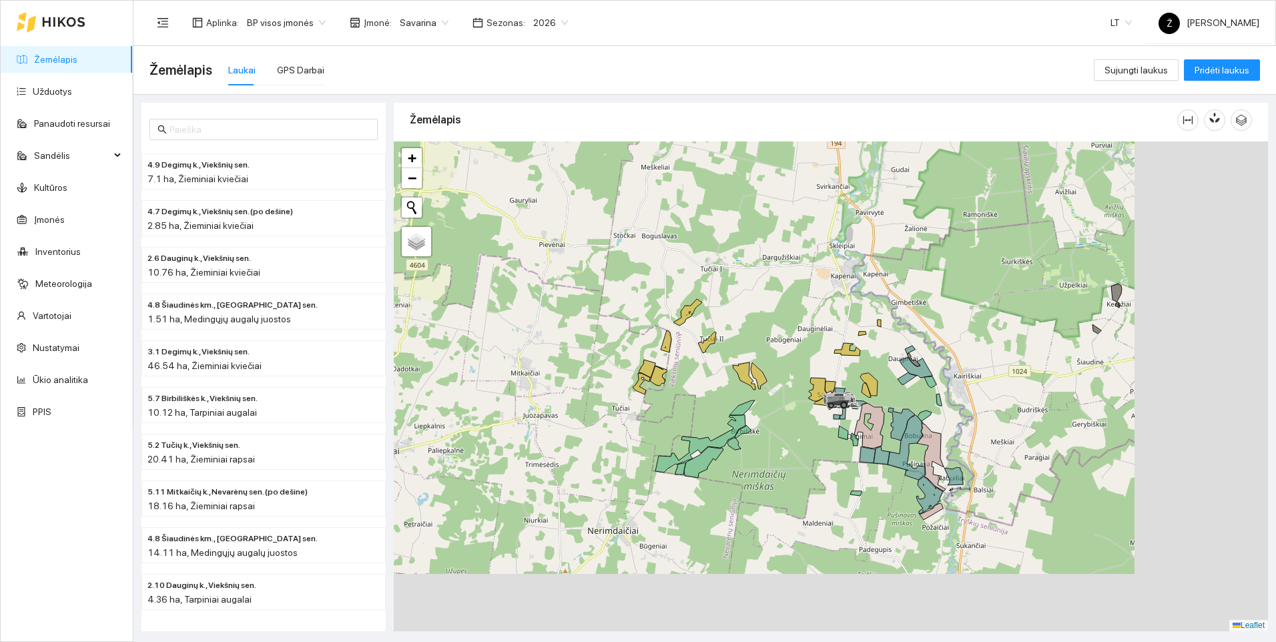
drag, startPoint x: 942, startPoint y: 479, endPoint x: 772, endPoint y: 356, distance: 209.0
click at [772, 356] on div at bounding box center [831, 387] width 874 height 490
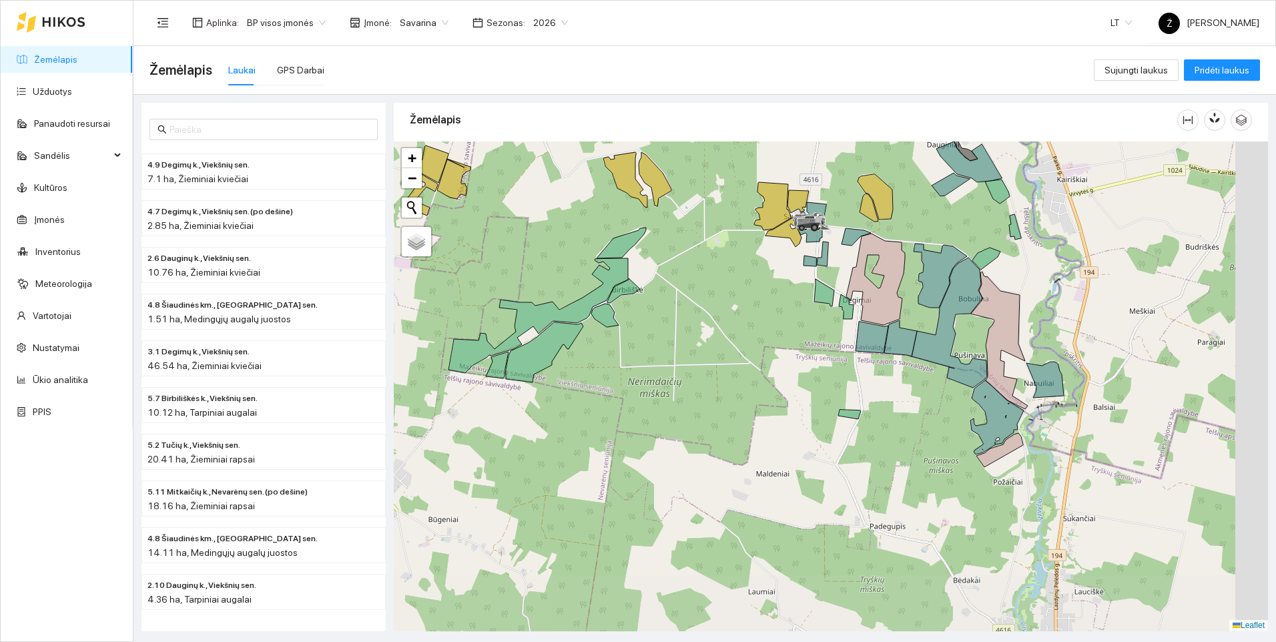
drag, startPoint x: 1174, startPoint y: 563, endPoint x: 1013, endPoint y: 376, distance: 247.1
click at [1013, 376] on div at bounding box center [831, 387] width 874 height 490
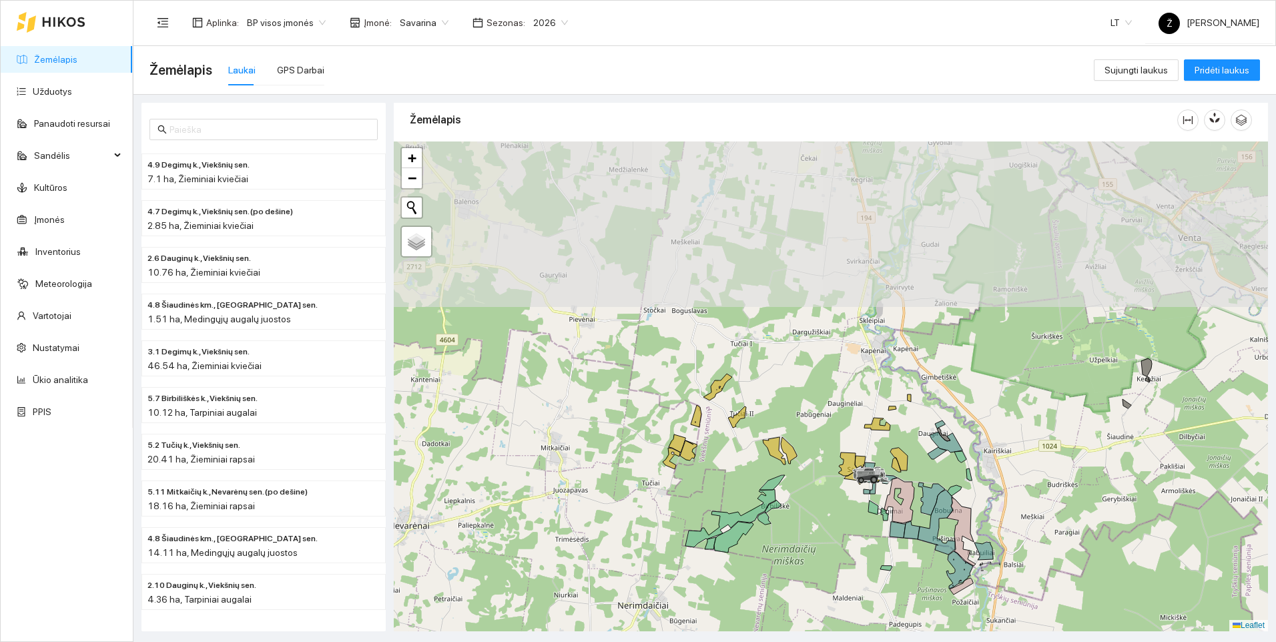
drag, startPoint x: 980, startPoint y: 237, endPoint x: 936, endPoint y: 496, distance: 262.7
click at [936, 496] on div at bounding box center [831, 387] width 874 height 490
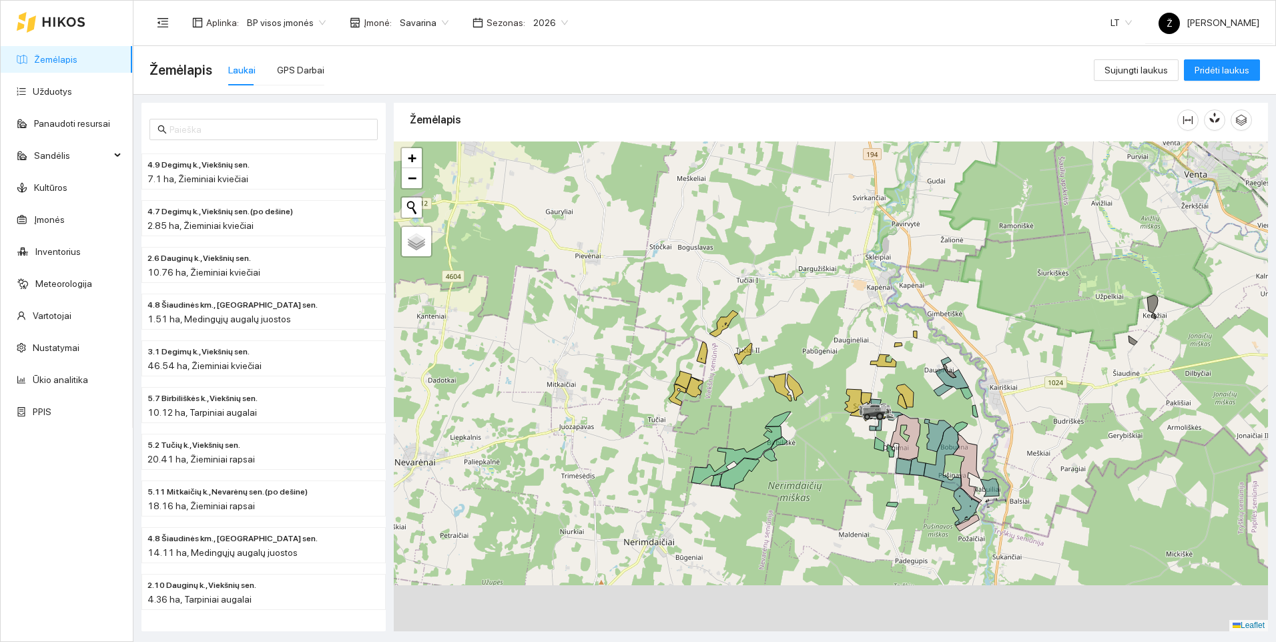
click at [911, 350] on div at bounding box center [831, 387] width 874 height 490
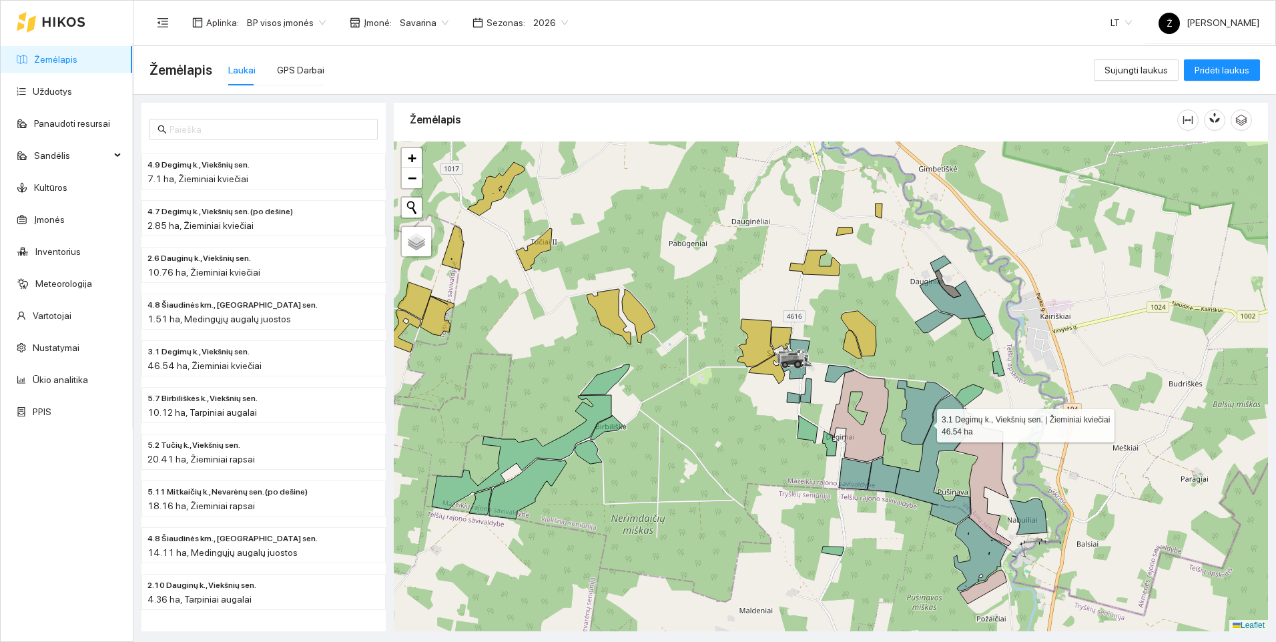
drag, startPoint x: 920, startPoint y: 445, endPoint x: 926, endPoint y: 421, distance: 24.1
click at [926, 421] on icon at bounding box center [923, 413] width 53 height 64
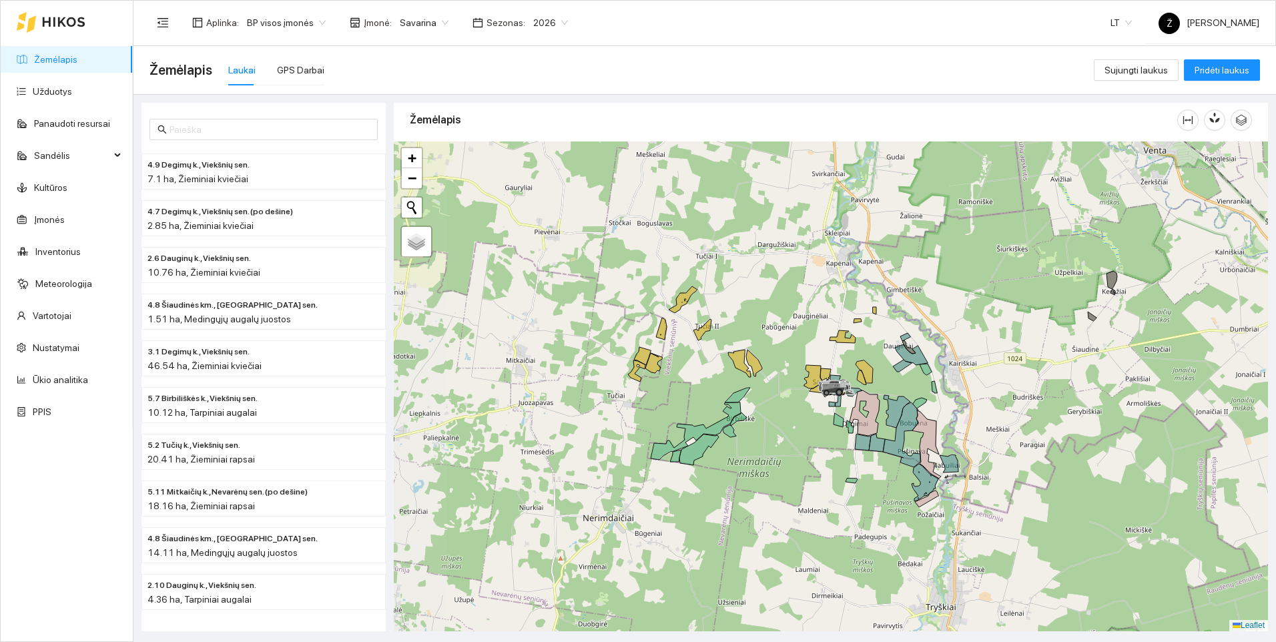
drag, startPoint x: 710, startPoint y: 364, endPoint x: 774, endPoint y: 414, distance: 81.3
click at [774, 414] on div at bounding box center [831, 387] width 874 height 490
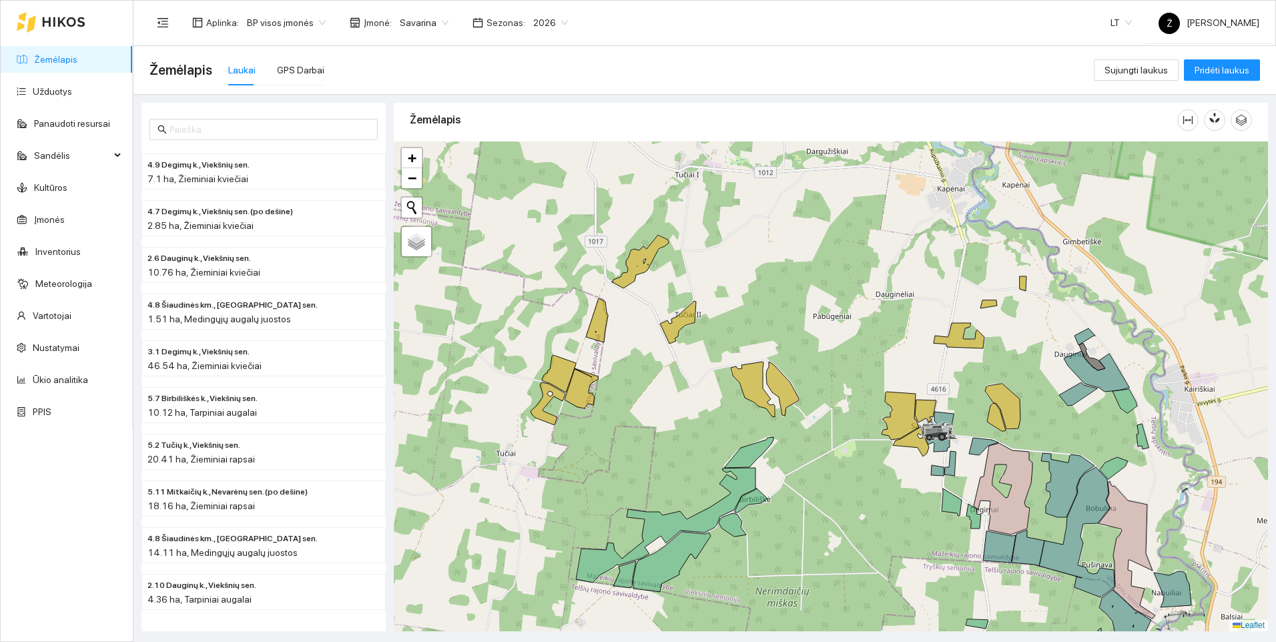
drag, startPoint x: 759, startPoint y: 397, endPoint x: 786, endPoint y: 441, distance: 51.9
click at [786, 441] on div at bounding box center [831, 387] width 874 height 490
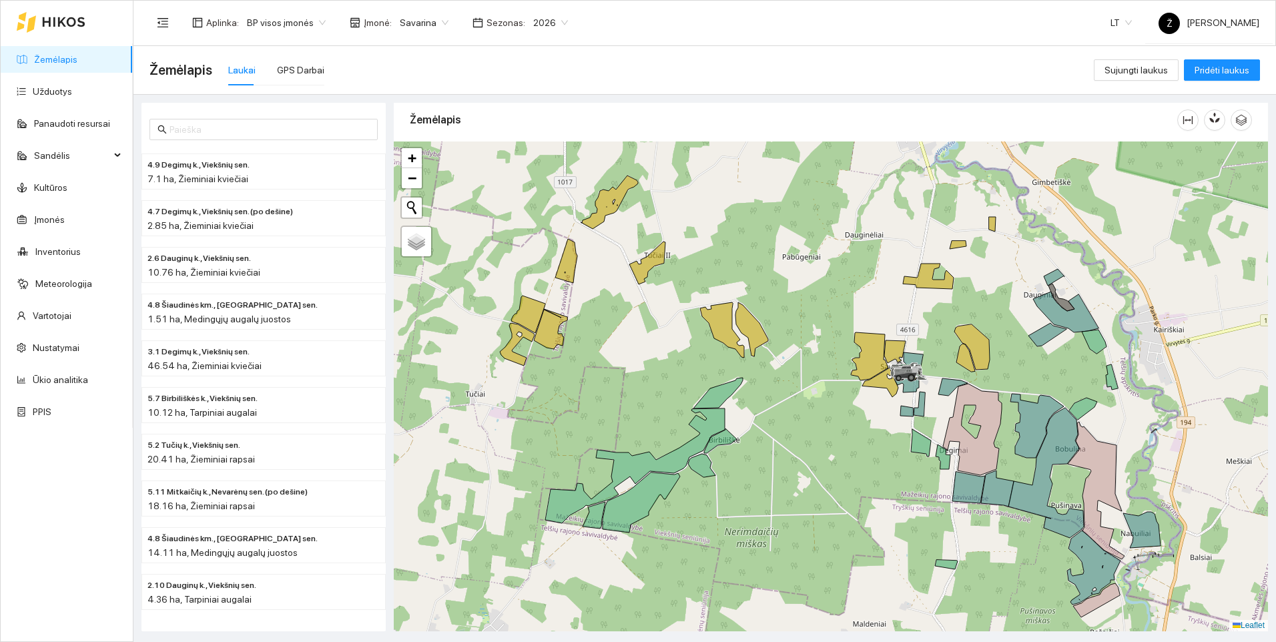
drag, startPoint x: 1065, startPoint y: 421, endPoint x: 939, endPoint y: 402, distance: 127.6
click at [1011, 404] on icon at bounding box center [1037, 426] width 53 height 64
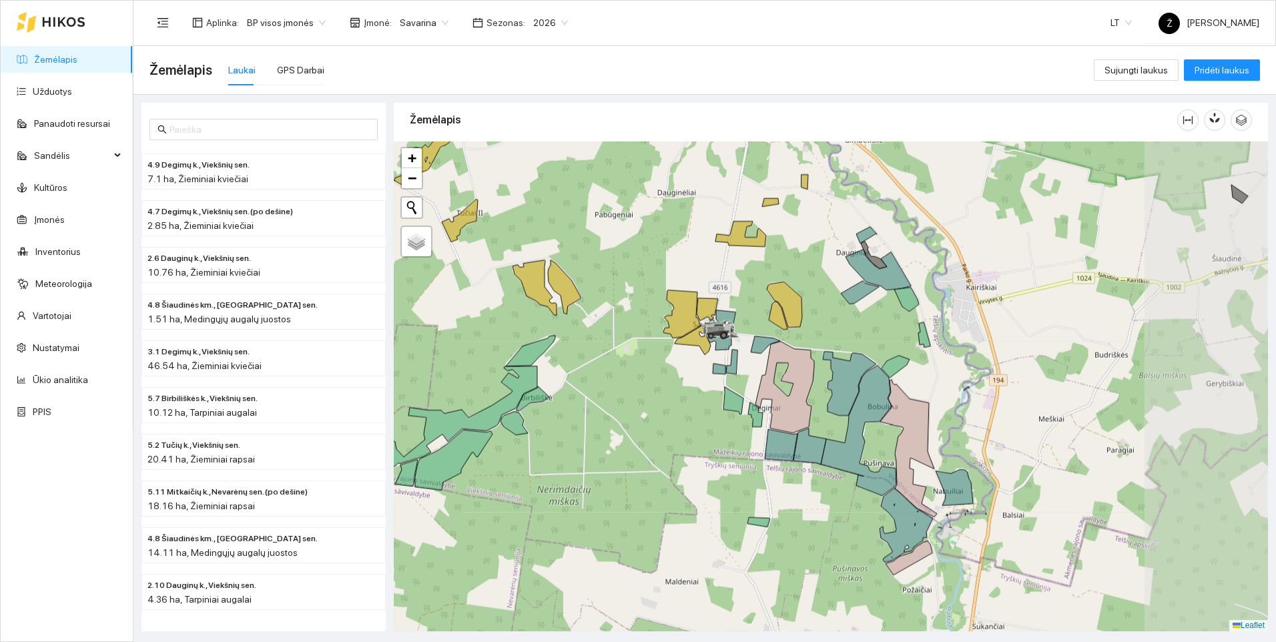
drag, startPoint x: 875, startPoint y: 378, endPoint x: 844, endPoint y: 364, distance: 34.1
click at [844, 364] on icon at bounding box center [849, 384] width 53 height 64
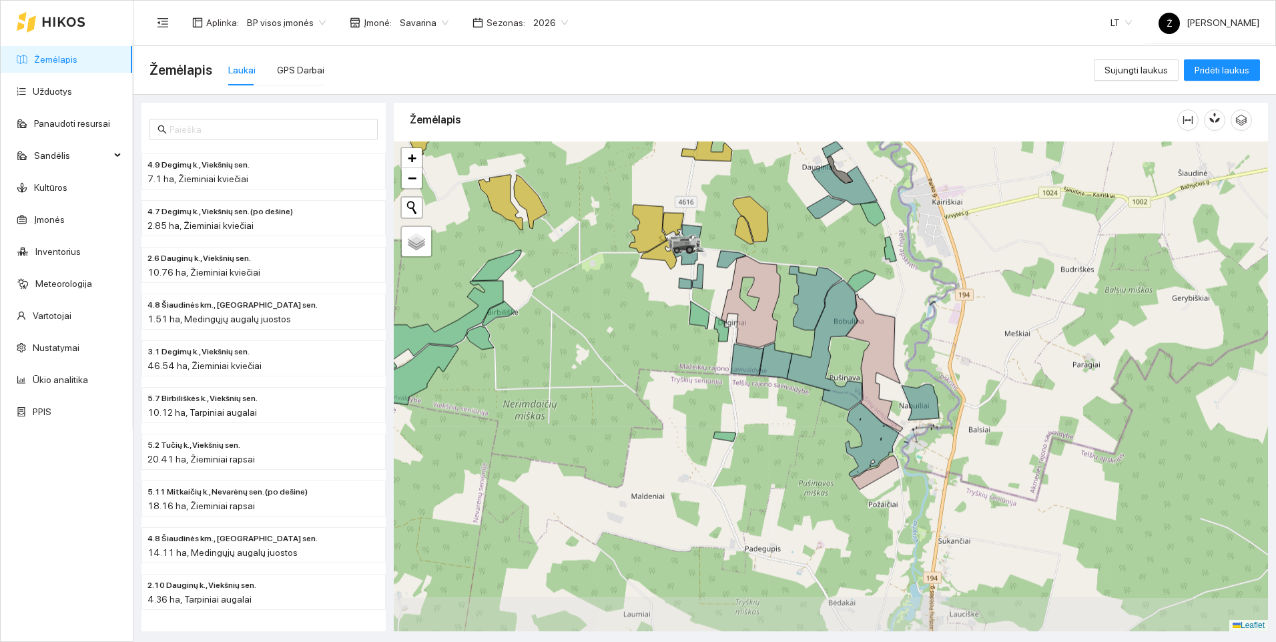
drag, startPoint x: 871, startPoint y: 557, endPoint x: 849, endPoint y: 477, distance: 83.1
click at [849, 477] on div at bounding box center [831, 387] width 874 height 490
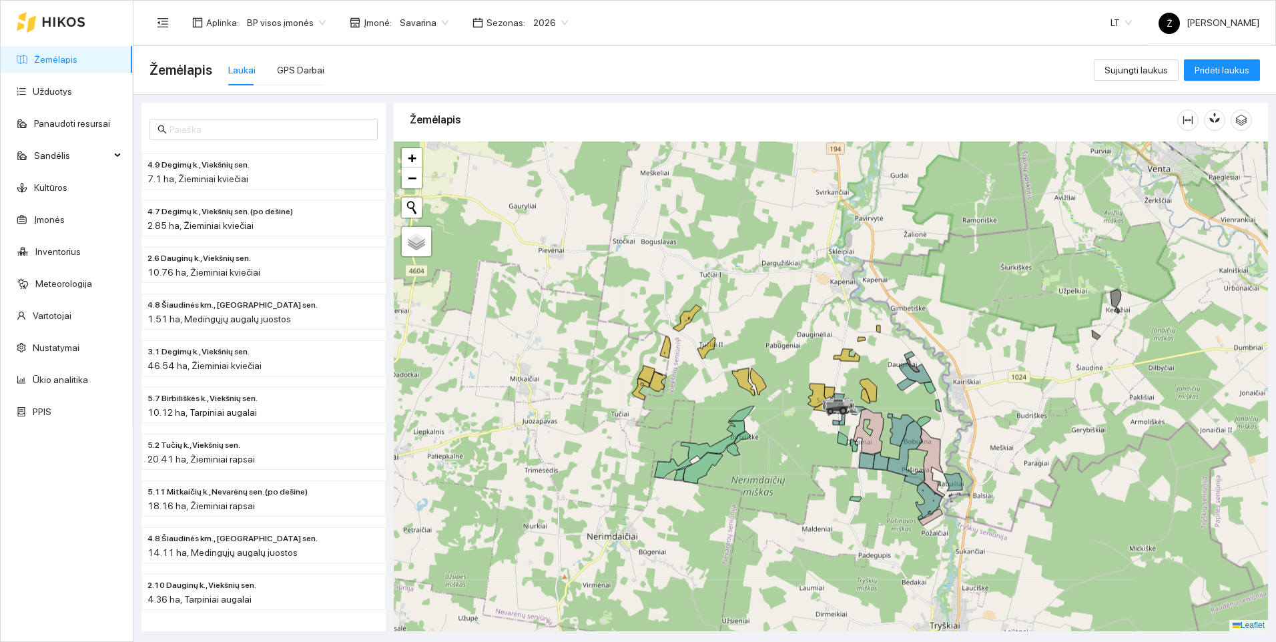
drag, startPoint x: 863, startPoint y: 268, endPoint x: 917, endPoint y: 381, distance: 124.8
click at [917, 381] on icon at bounding box center [915, 373] width 33 height 21
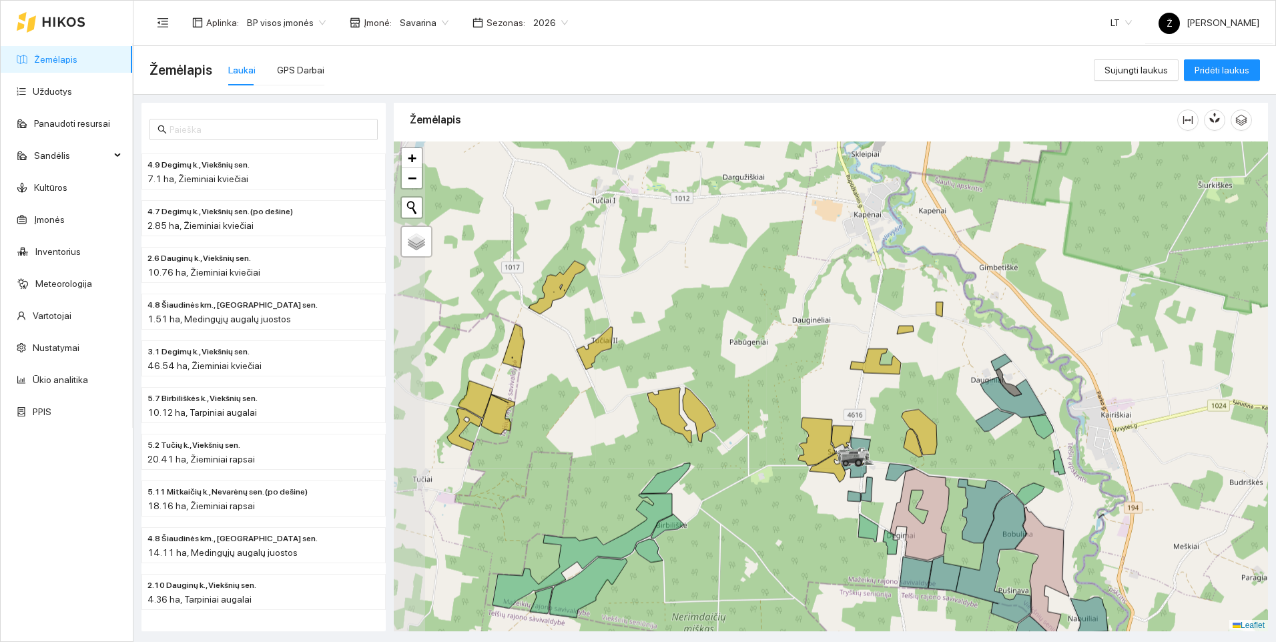
drag, startPoint x: 722, startPoint y: 332, endPoint x: 820, endPoint y: 358, distance: 102.3
click at [820, 360] on div at bounding box center [831, 387] width 874 height 490
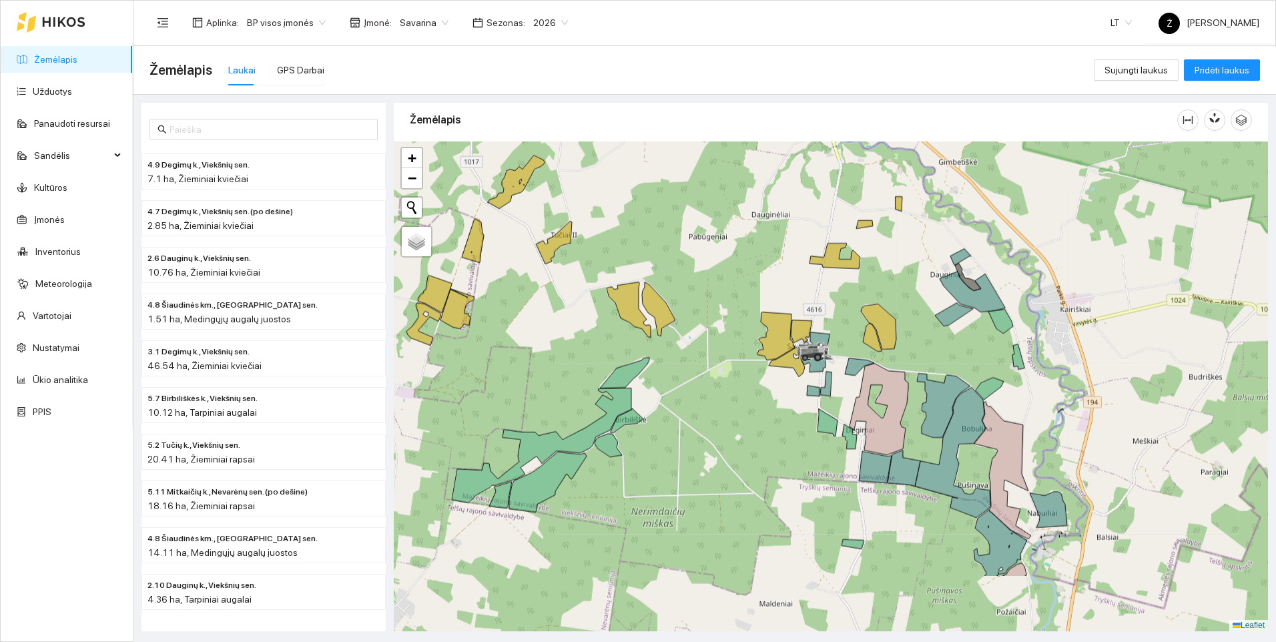
drag, startPoint x: 965, startPoint y: 499, endPoint x: 915, endPoint y: 374, distance: 133.9
click at [915, 374] on div at bounding box center [831, 387] width 874 height 490
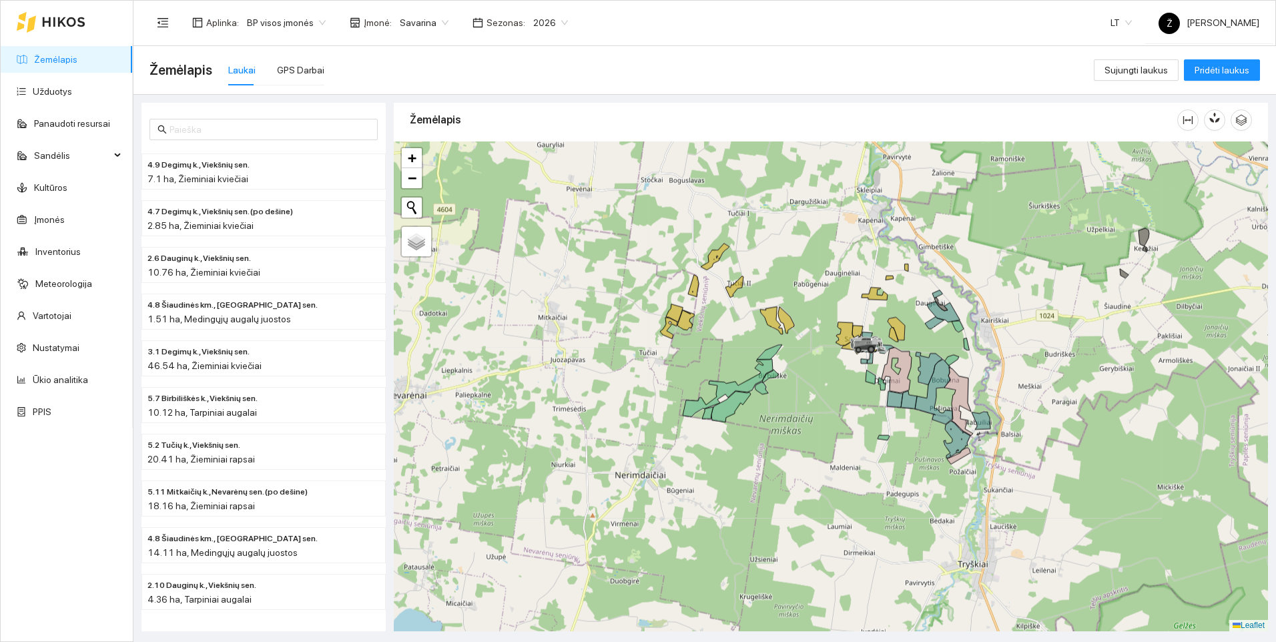
drag, startPoint x: 880, startPoint y: 393, endPoint x: 838, endPoint y: 308, distance: 94.0
click at [838, 308] on div at bounding box center [831, 387] width 874 height 490
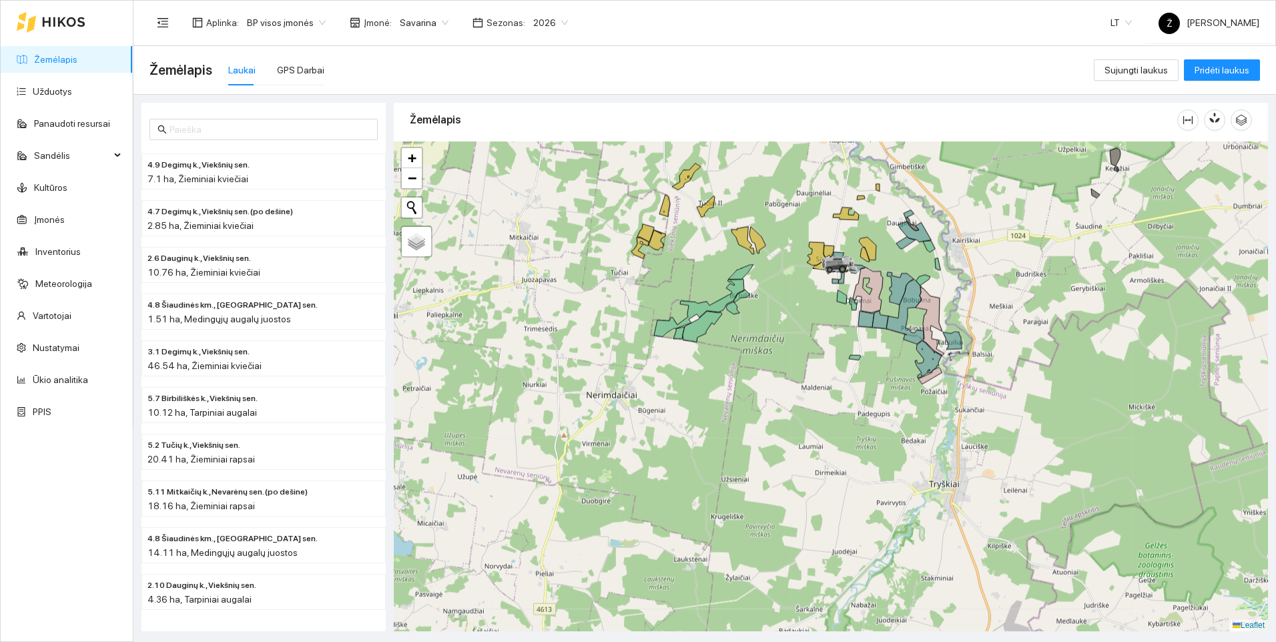
drag, startPoint x: 915, startPoint y: 498, endPoint x: 886, endPoint y: 419, distance: 84.5
click at [886, 419] on div at bounding box center [831, 387] width 874 height 490
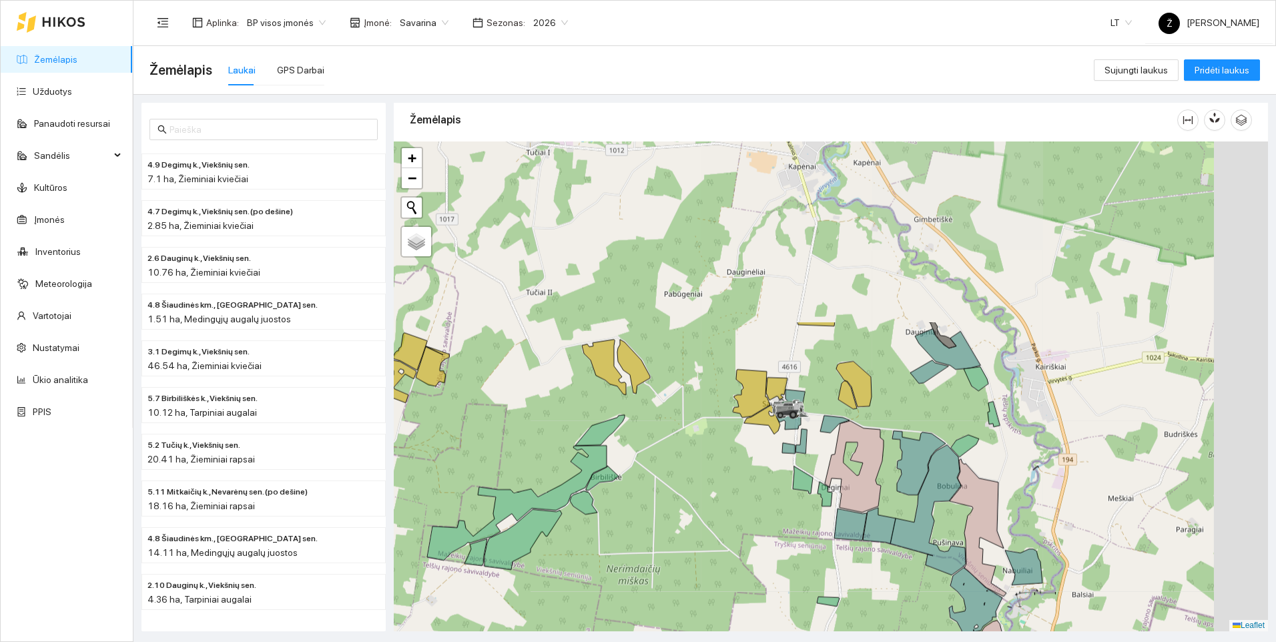
drag, startPoint x: 846, startPoint y: 292, endPoint x: 692, endPoint y: 528, distance: 282.2
click at [694, 527] on div at bounding box center [831, 387] width 874 height 490
